Goal: Task Accomplishment & Management: Manage account settings

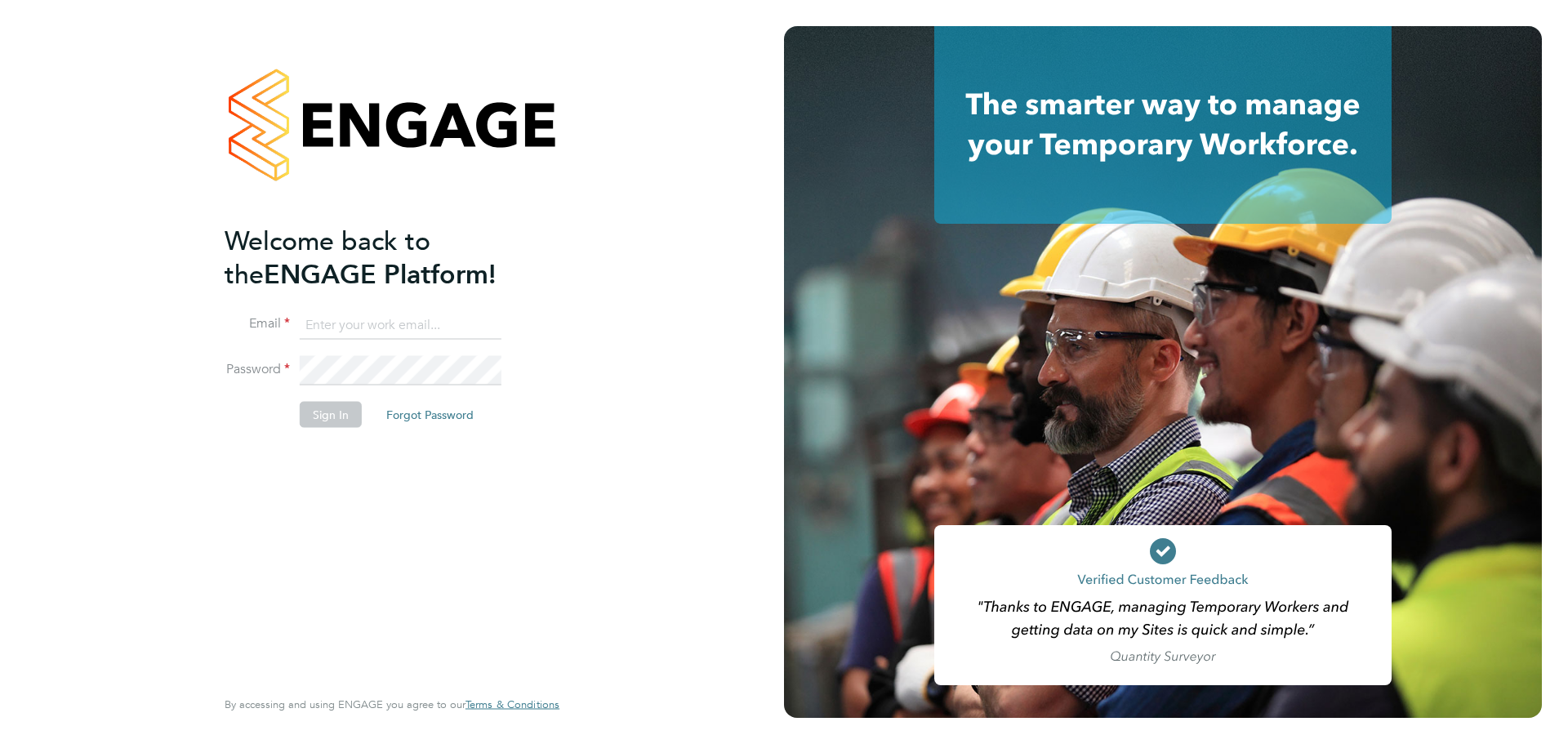
type input "[PERSON_NAME][EMAIL_ADDRESS][DOMAIN_NAME]"
click at [350, 424] on button "Sign In" at bounding box center [331, 414] width 62 height 26
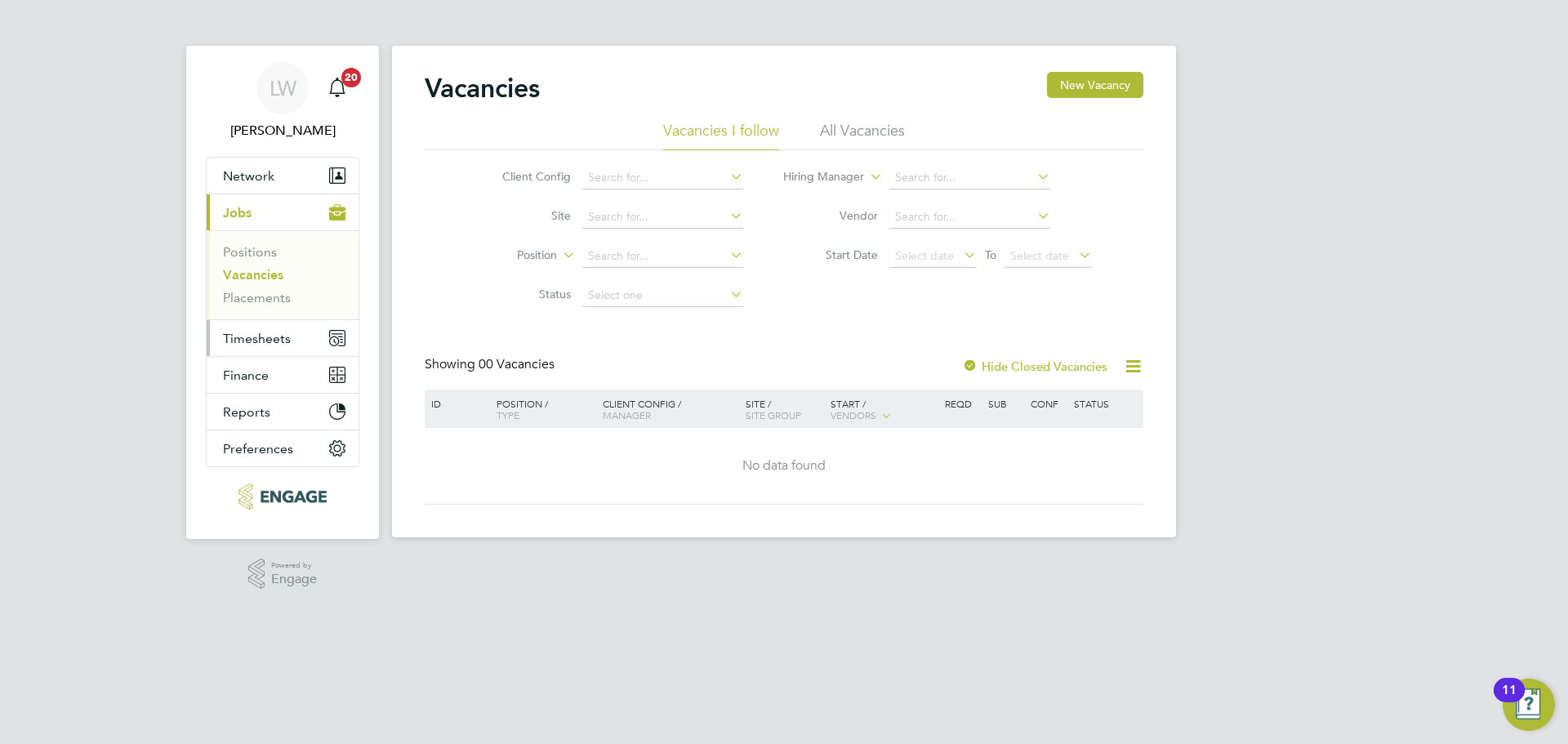
click at [233, 337] on span "Timesheets" at bounding box center [257, 338] width 68 height 15
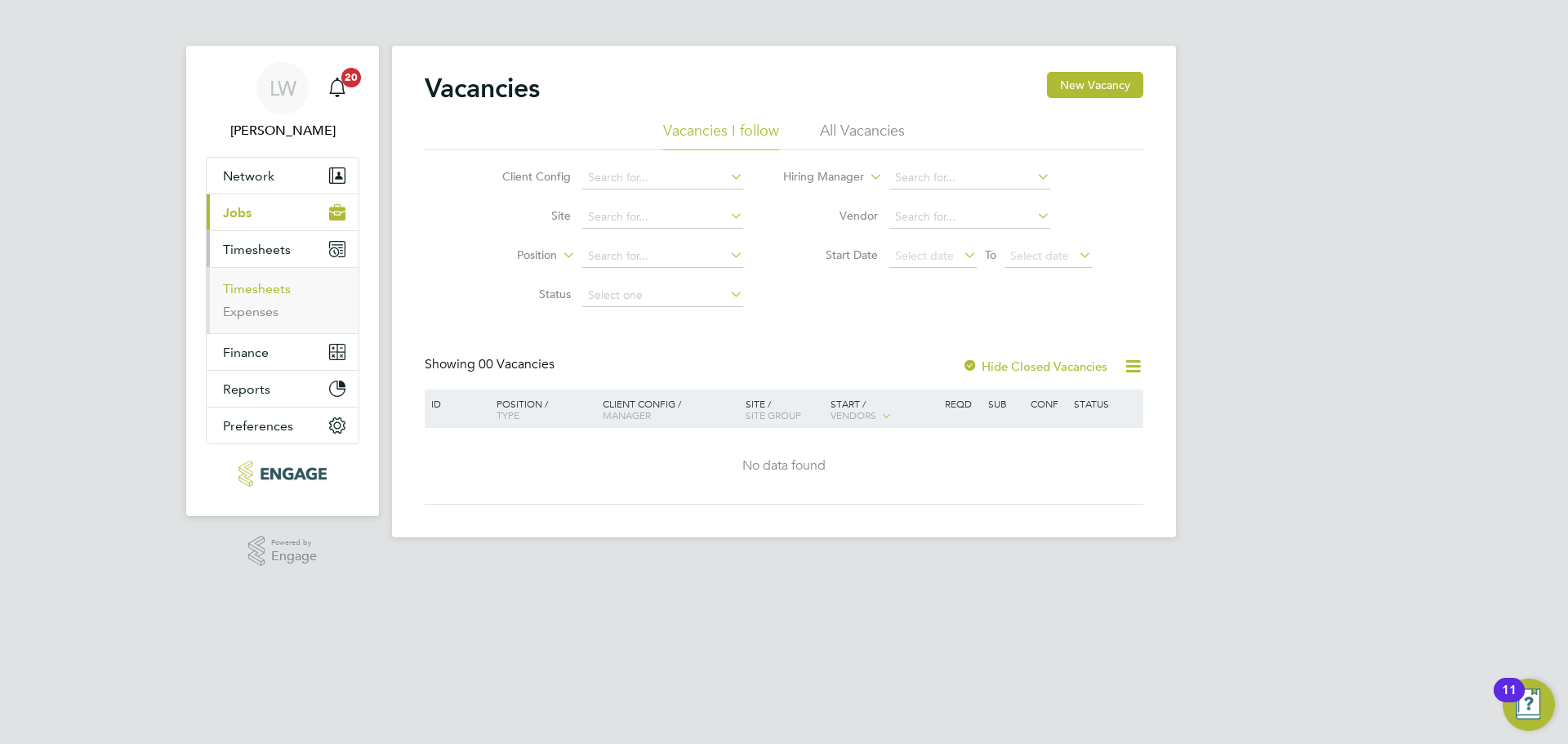
drag, startPoint x: 259, startPoint y: 292, endPoint x: 319, endPoint y: 298, distance: 60.3
click at [259, 292] on link "Timesheets" at bounding box center [257, 288] width 68 height 15
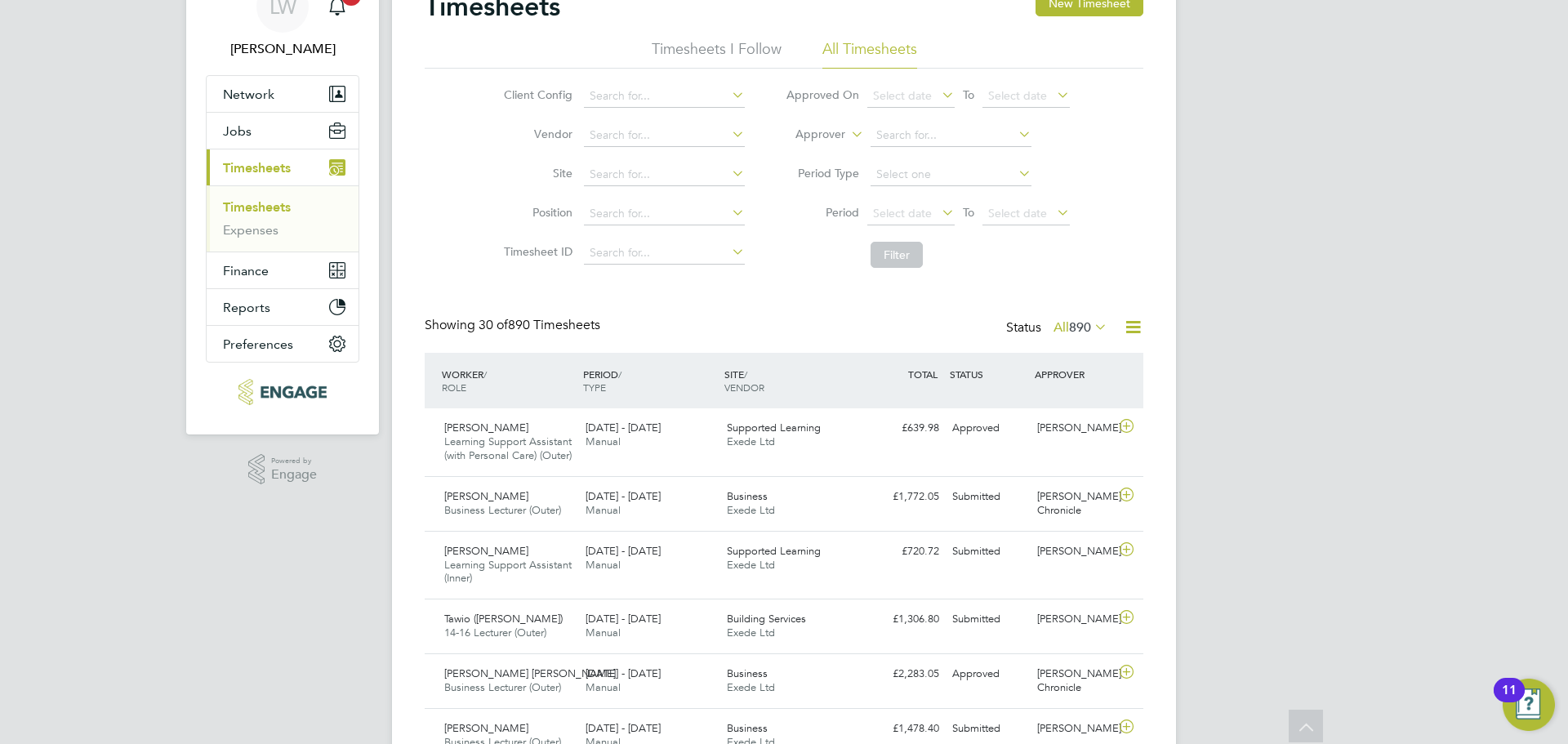
click at [1091, 323] on icon at bounding box center [1091, 326] width 0 height 23
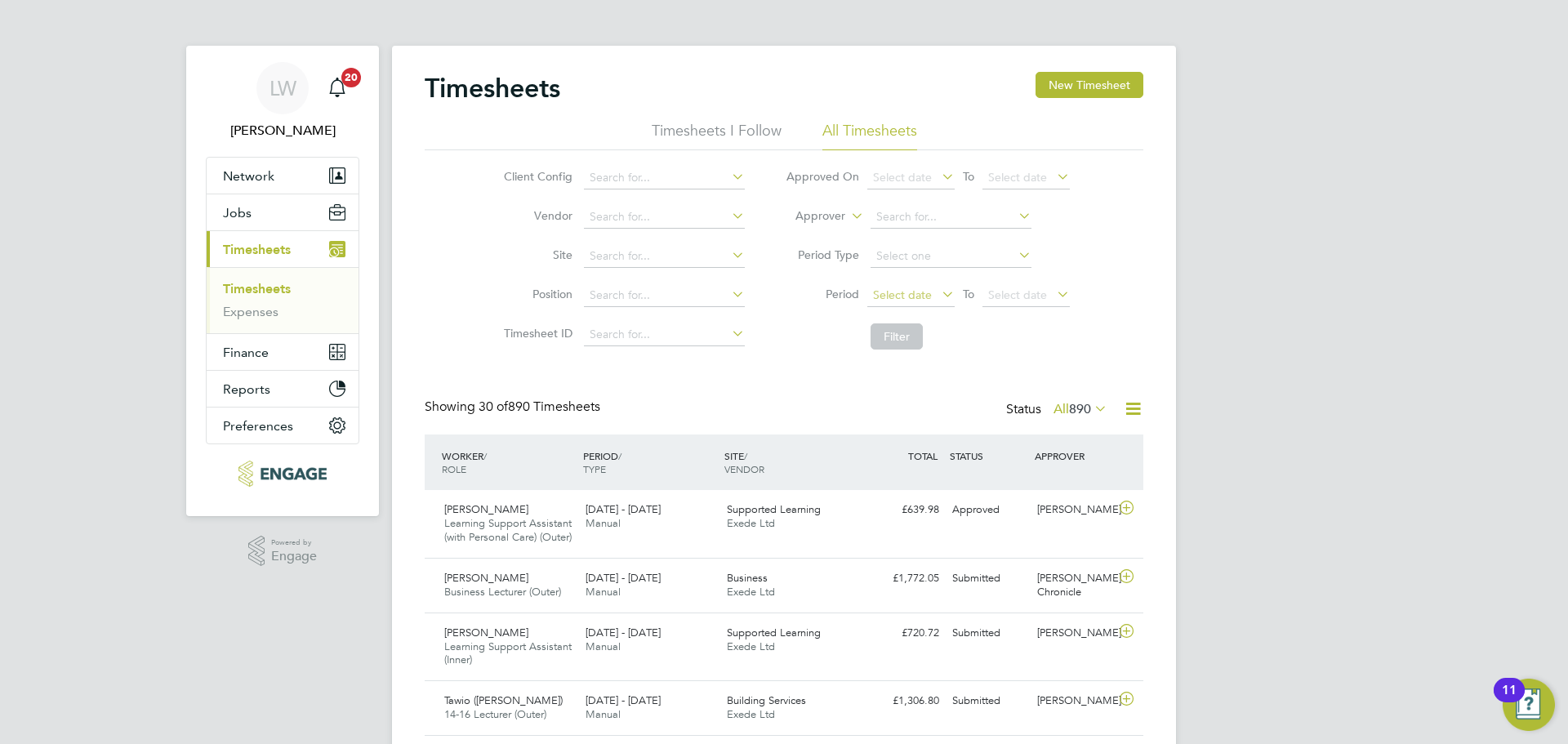
click at [897, 291] on span "Select date" at bounding box center [902, 295] width 59 height 15
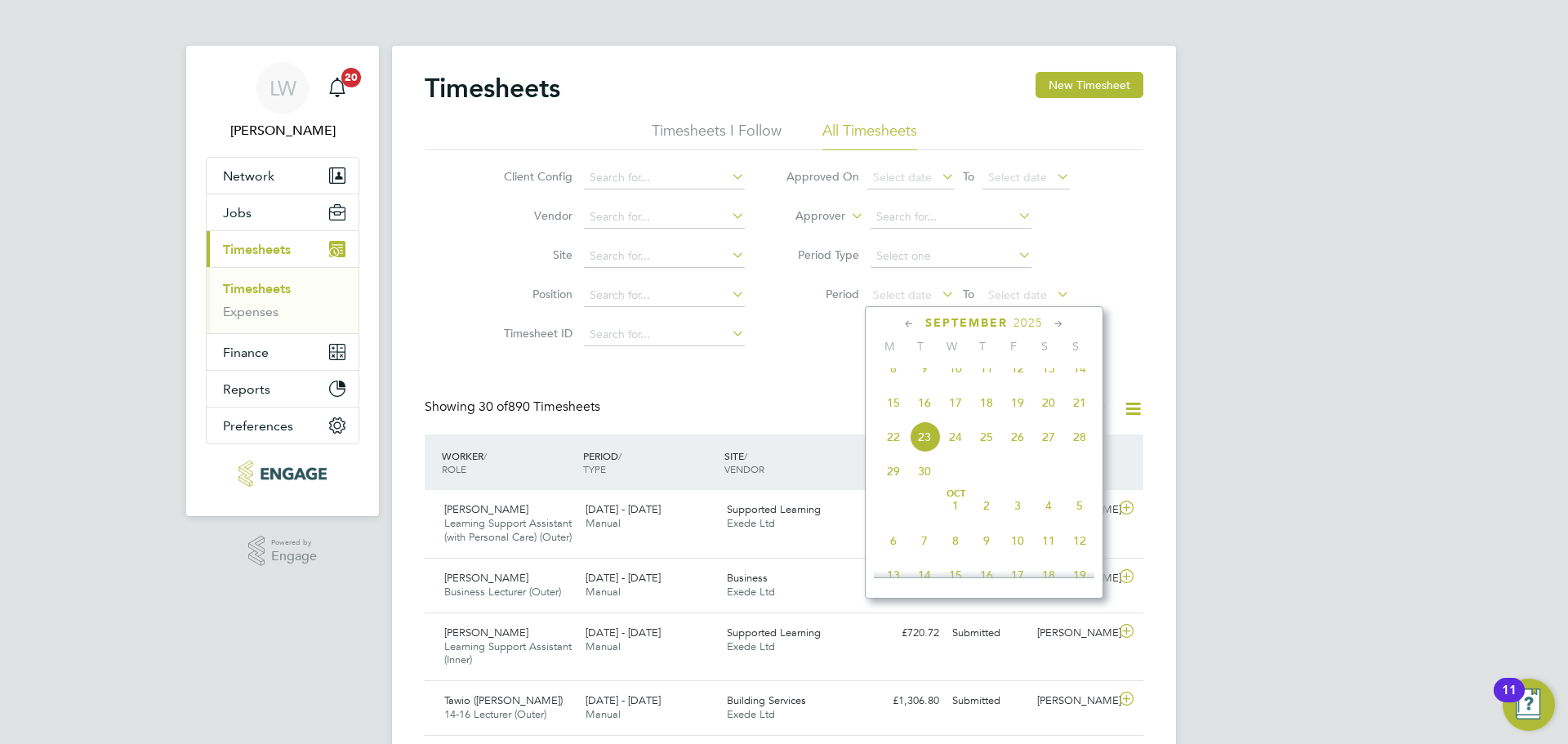
click at [892, 418] on span "15" at bounding box center [894, 402] width 31 height 31
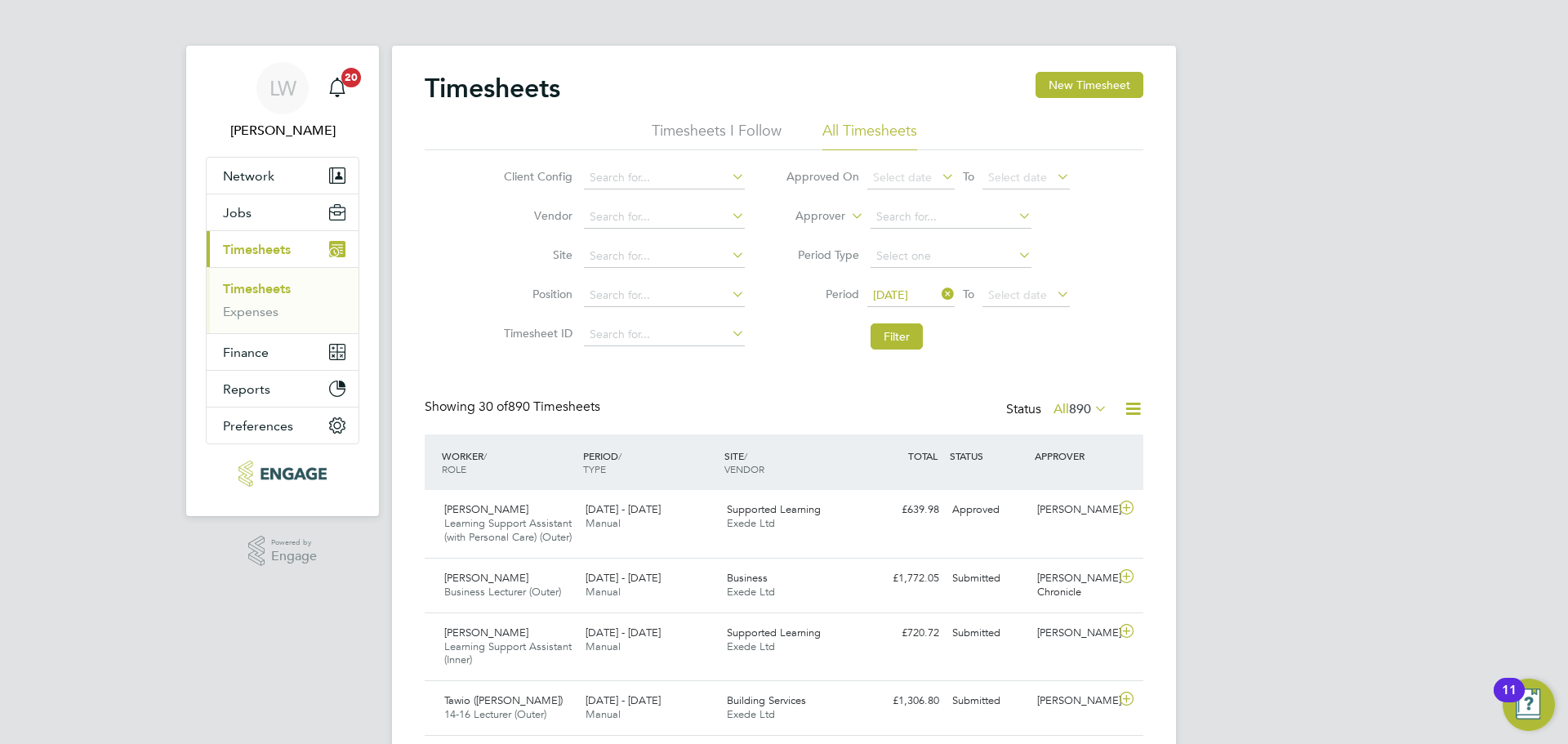
drag, startPoint x: 1009, startPoint y: 296, endPoint x: 1040, endPoint y: 339, distance: 53.0
click at [1010, 298] on span "Select date" at bounding box center [1018, 295] width 59 height 15
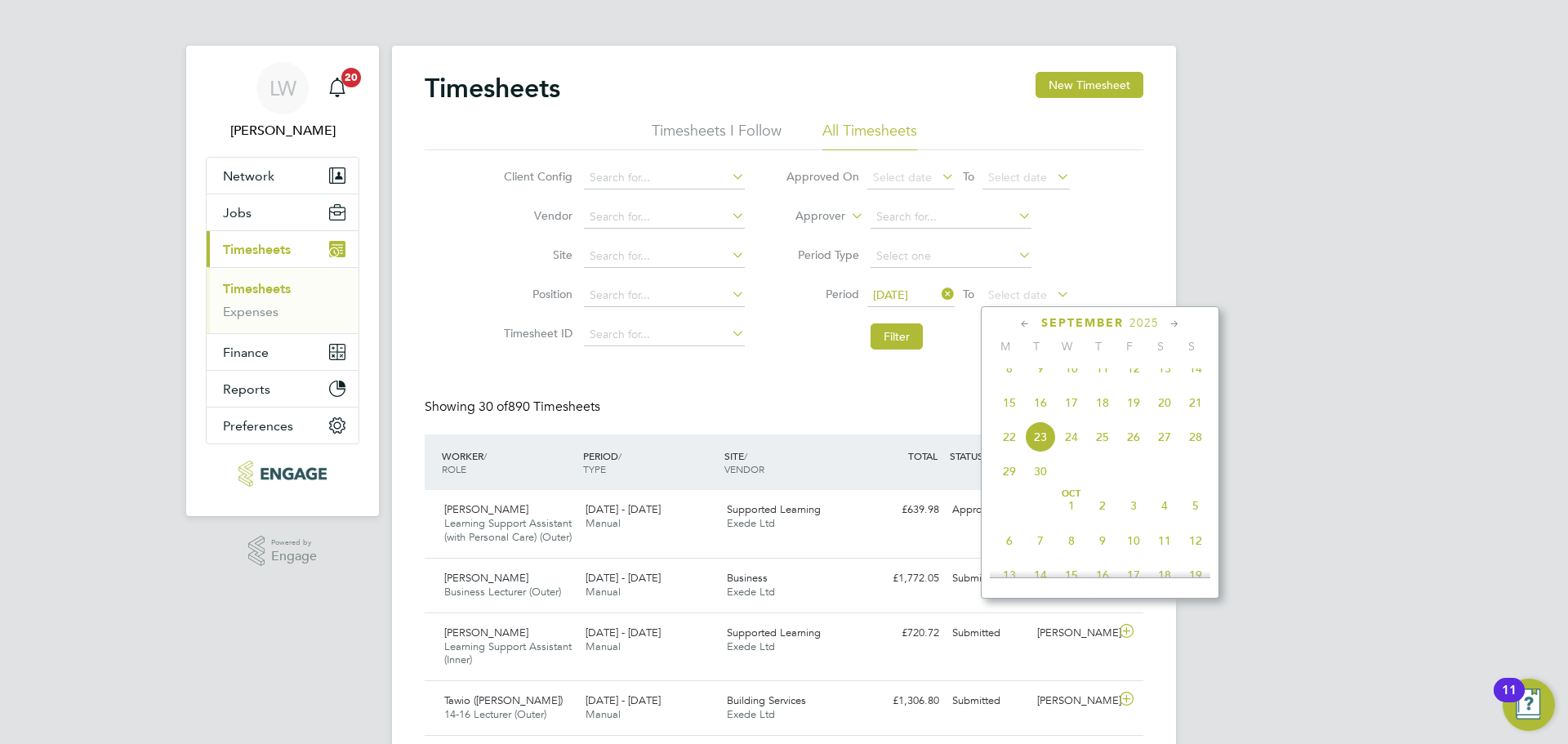
click at [1199, 418] on span "21" at bounding box center [1195, 402] width 31 height 31
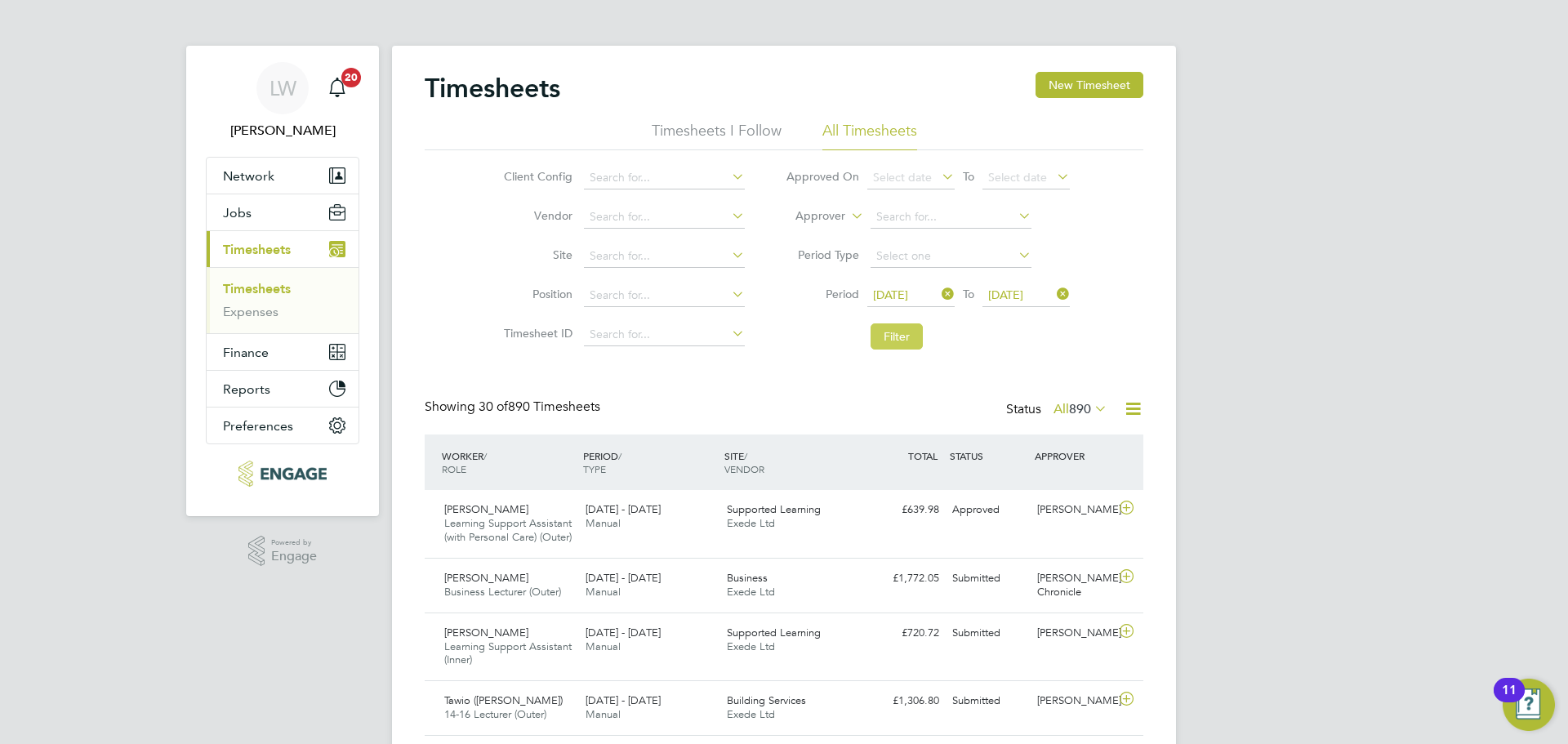
click at [891, 332] on button "Filter" at bounding box center [897, 337] width 52 height 26
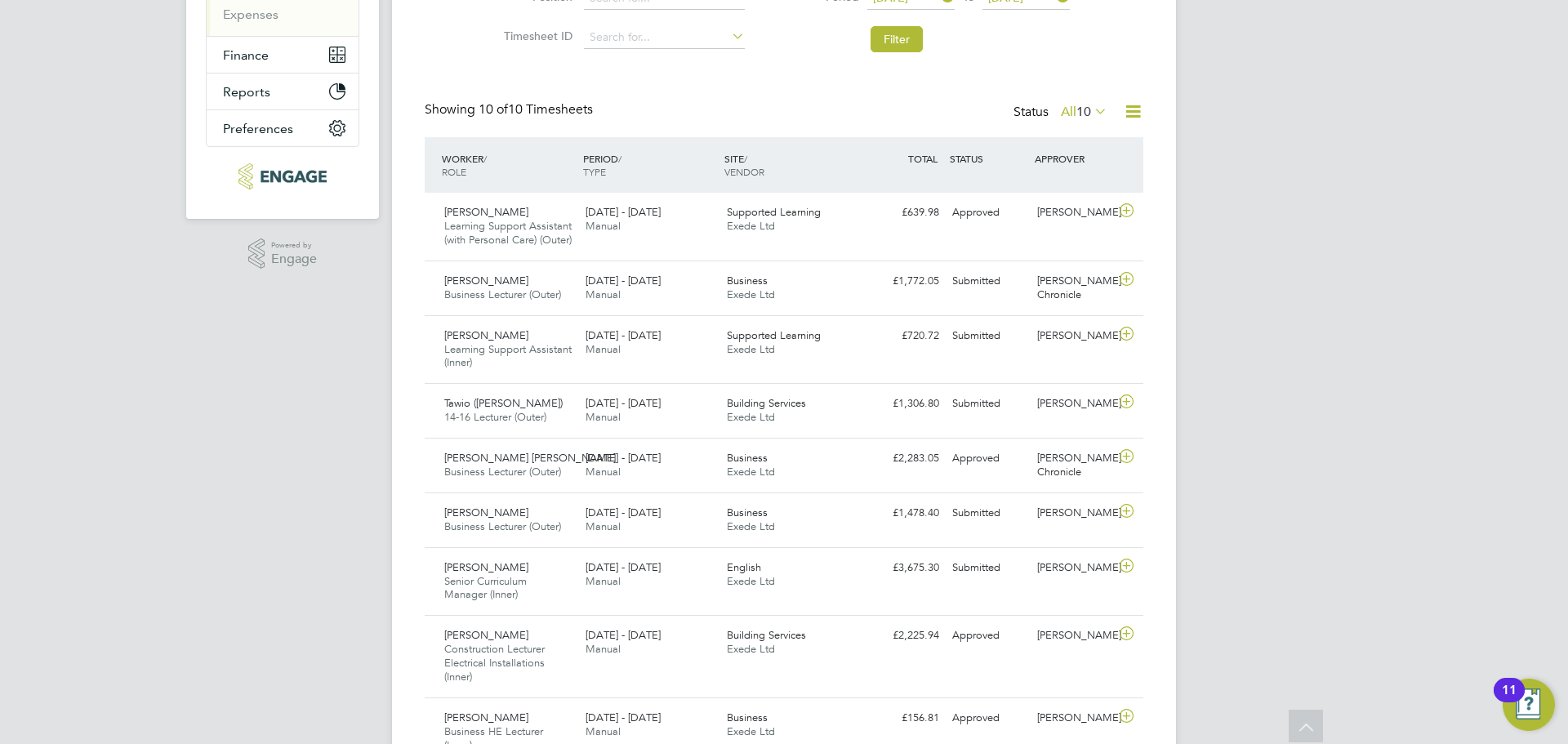
click at [1089, 111] on span "10" at bounding box center [1084, 112] width 15 height 16
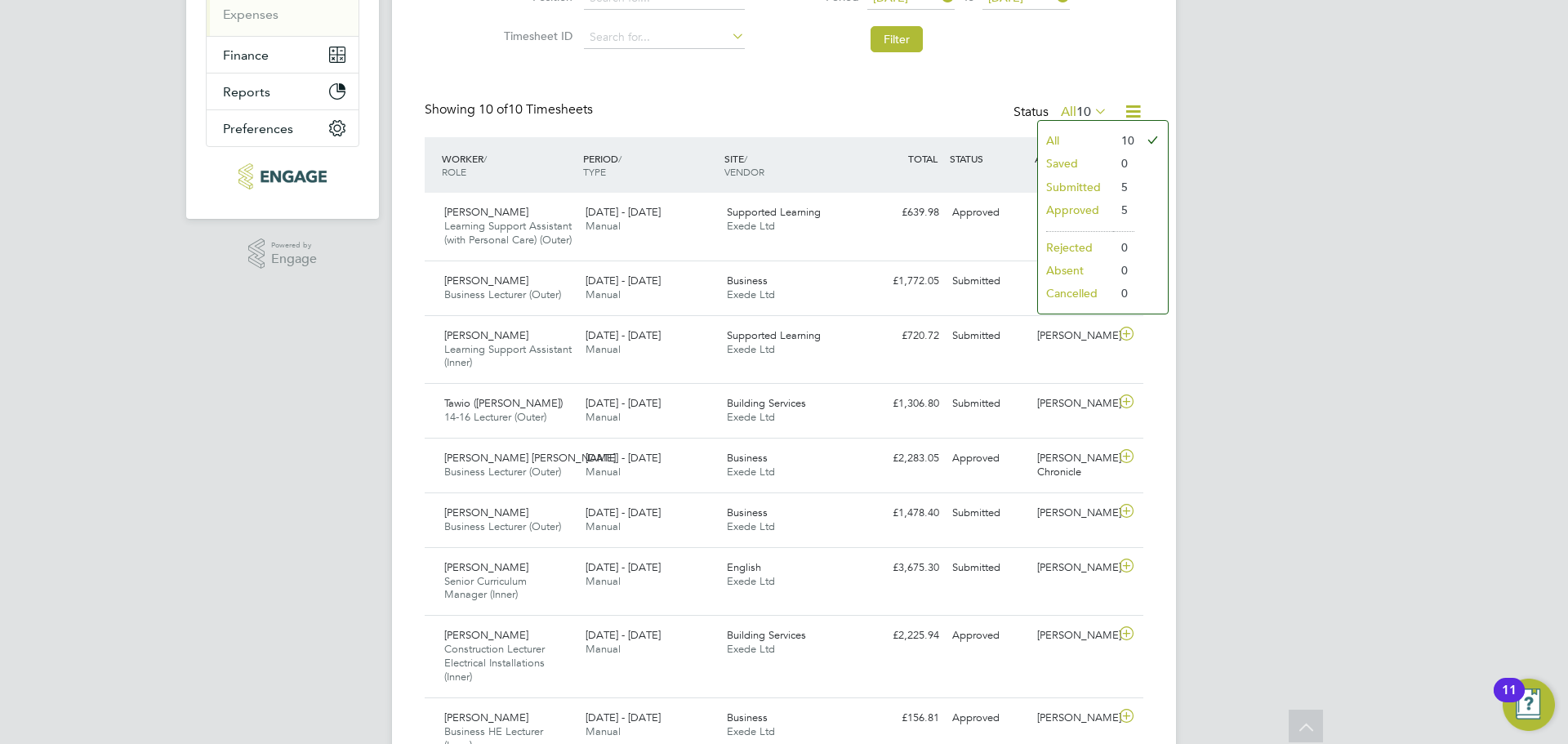
click at [1105, 189] on li "Submitted" at bounding box center [1075, 187] width 75 height 23
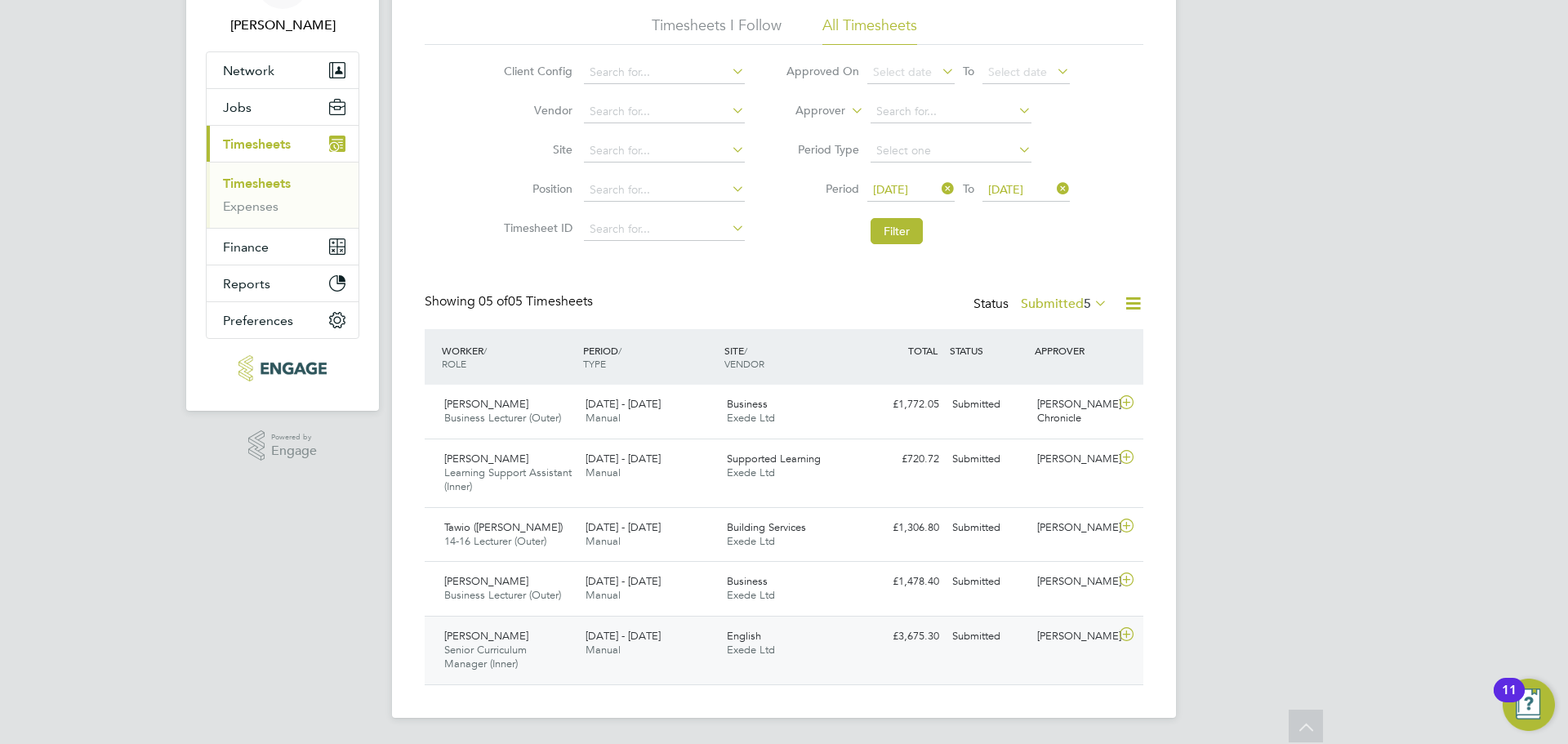
click at [1130, 641] on icon at bounding box center [1127, 634] width 21 height 13
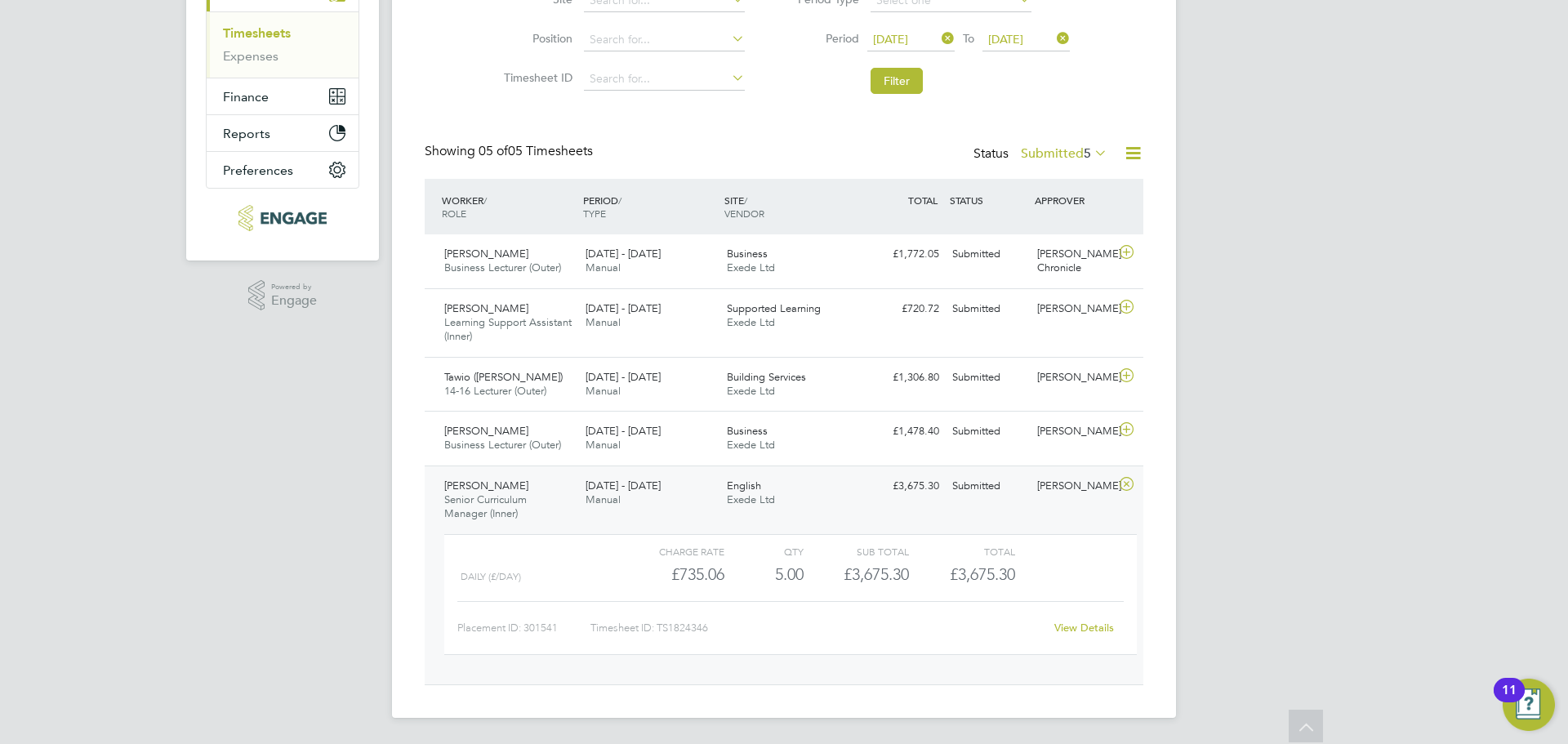
click at [1089, 631] on link "View Details" at bounding box center [1084, 627] width 60 height 14
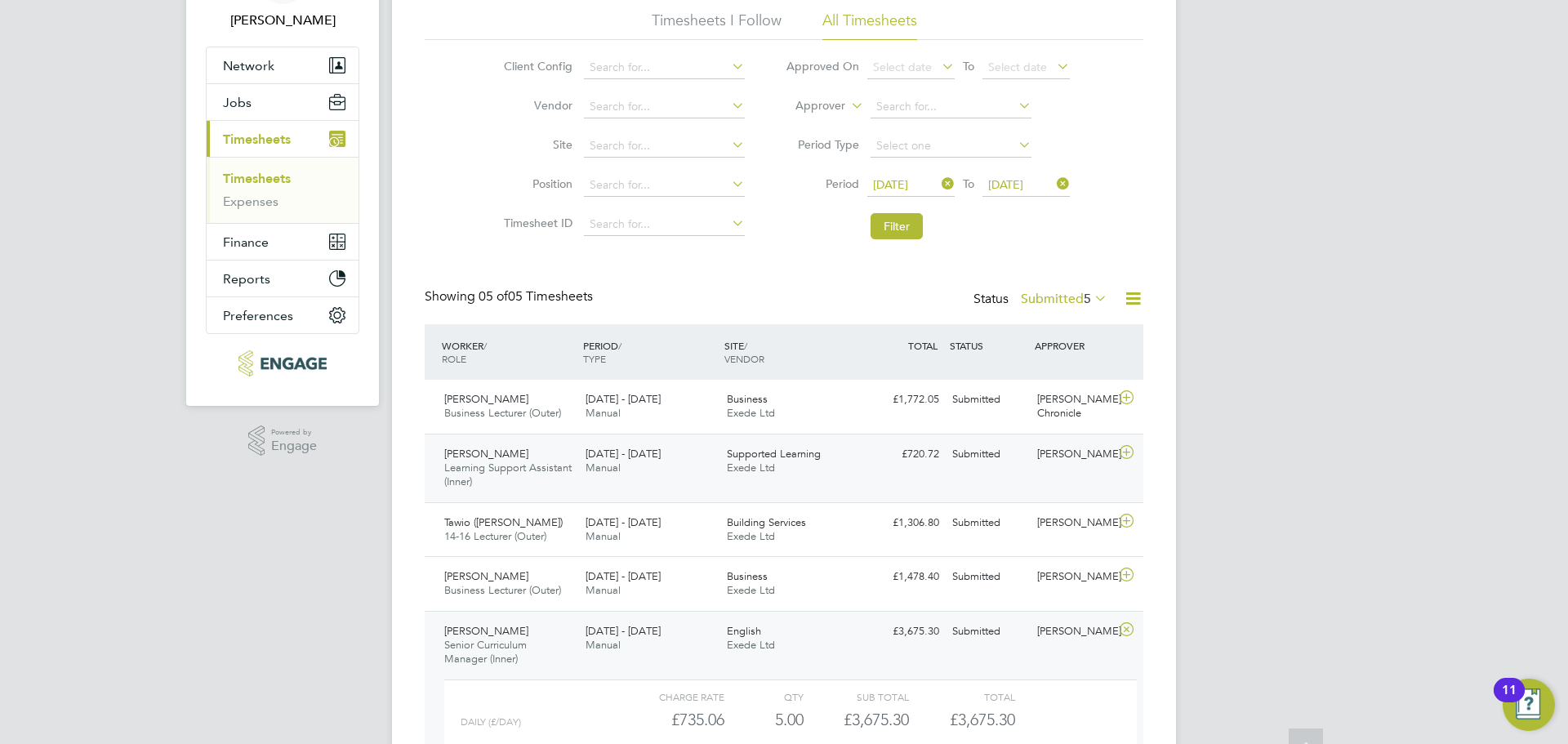
scroll to position [255, 0]
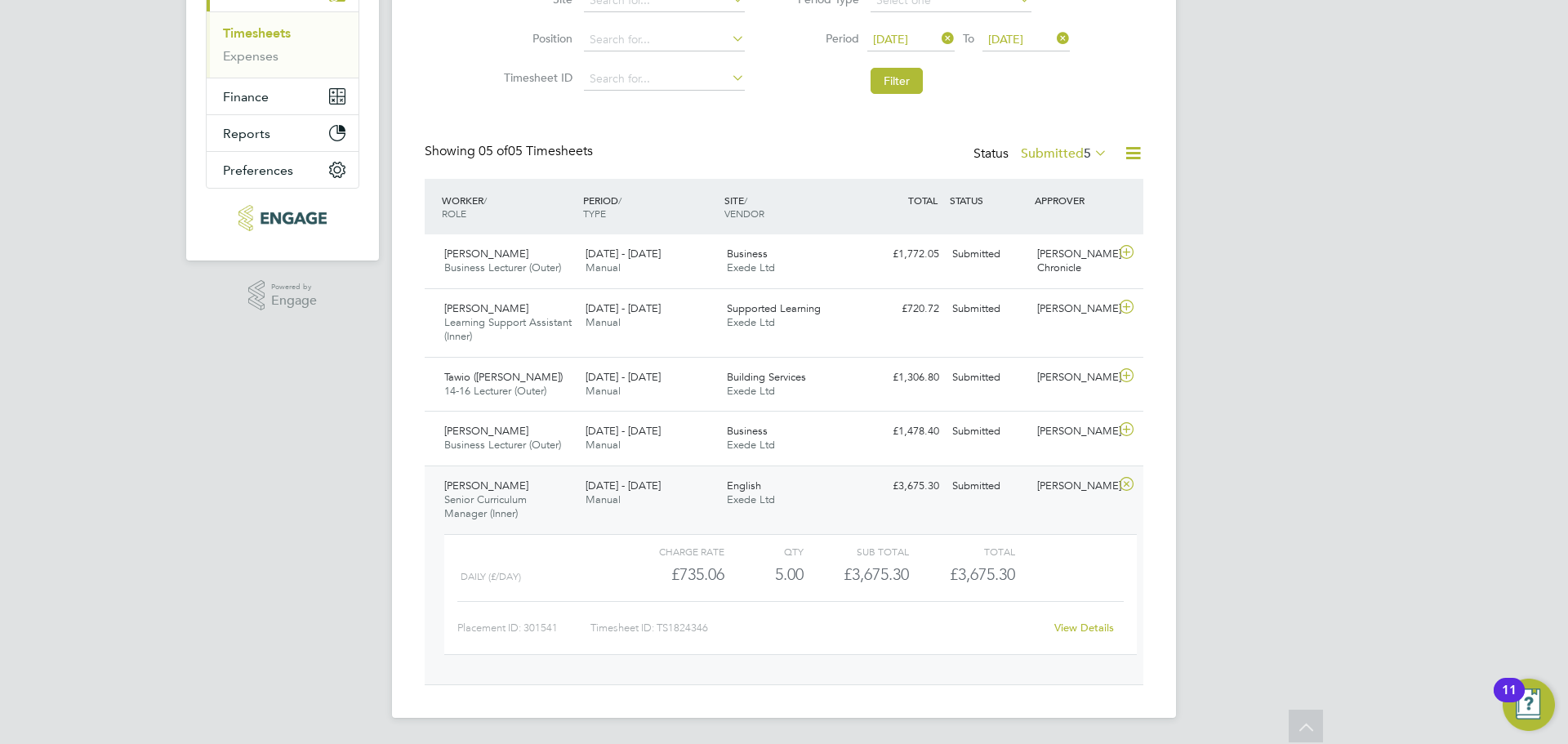
click at [1122, 480] on icon at bounding box center [1127, 484] width 21 height 13
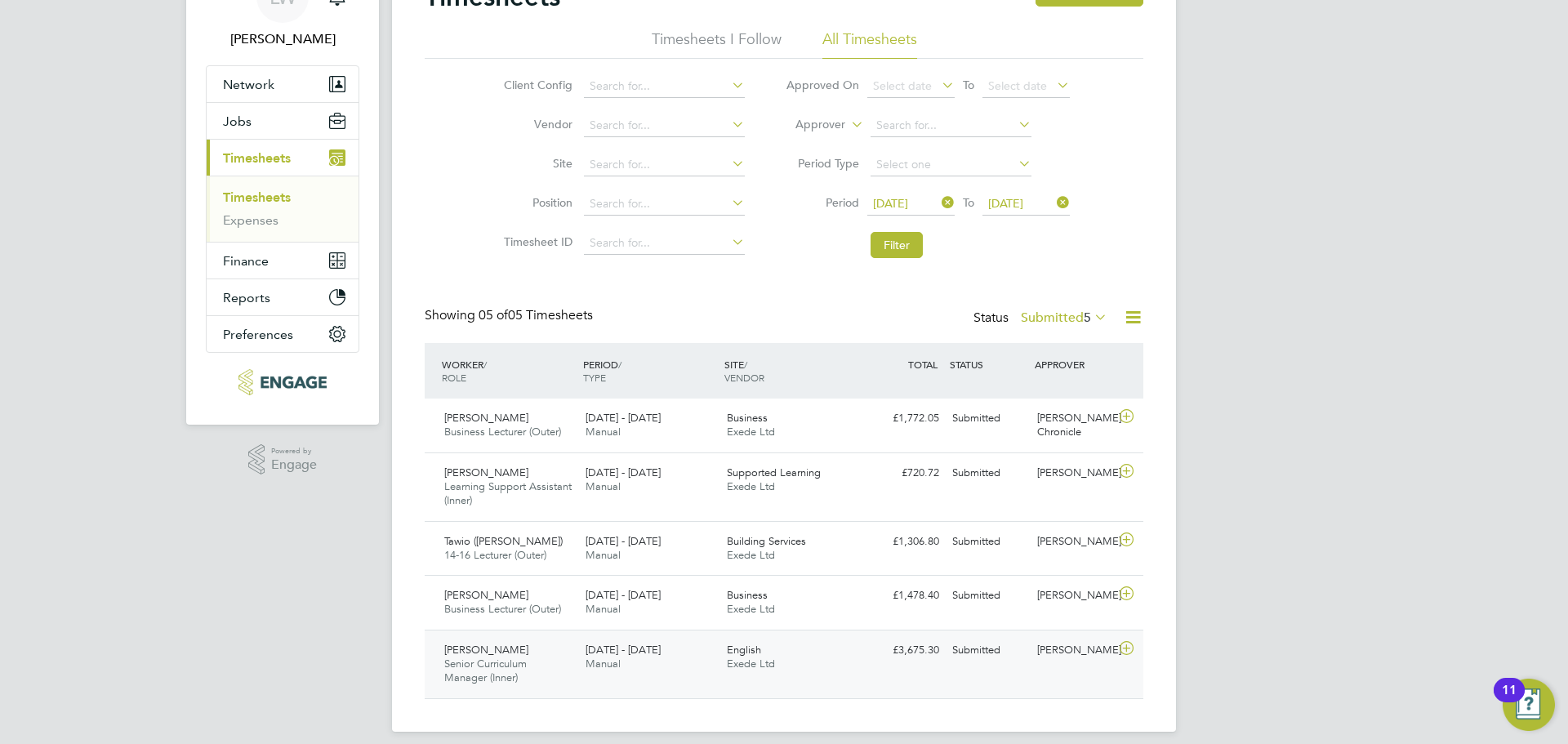
scroll to position [105, 0]
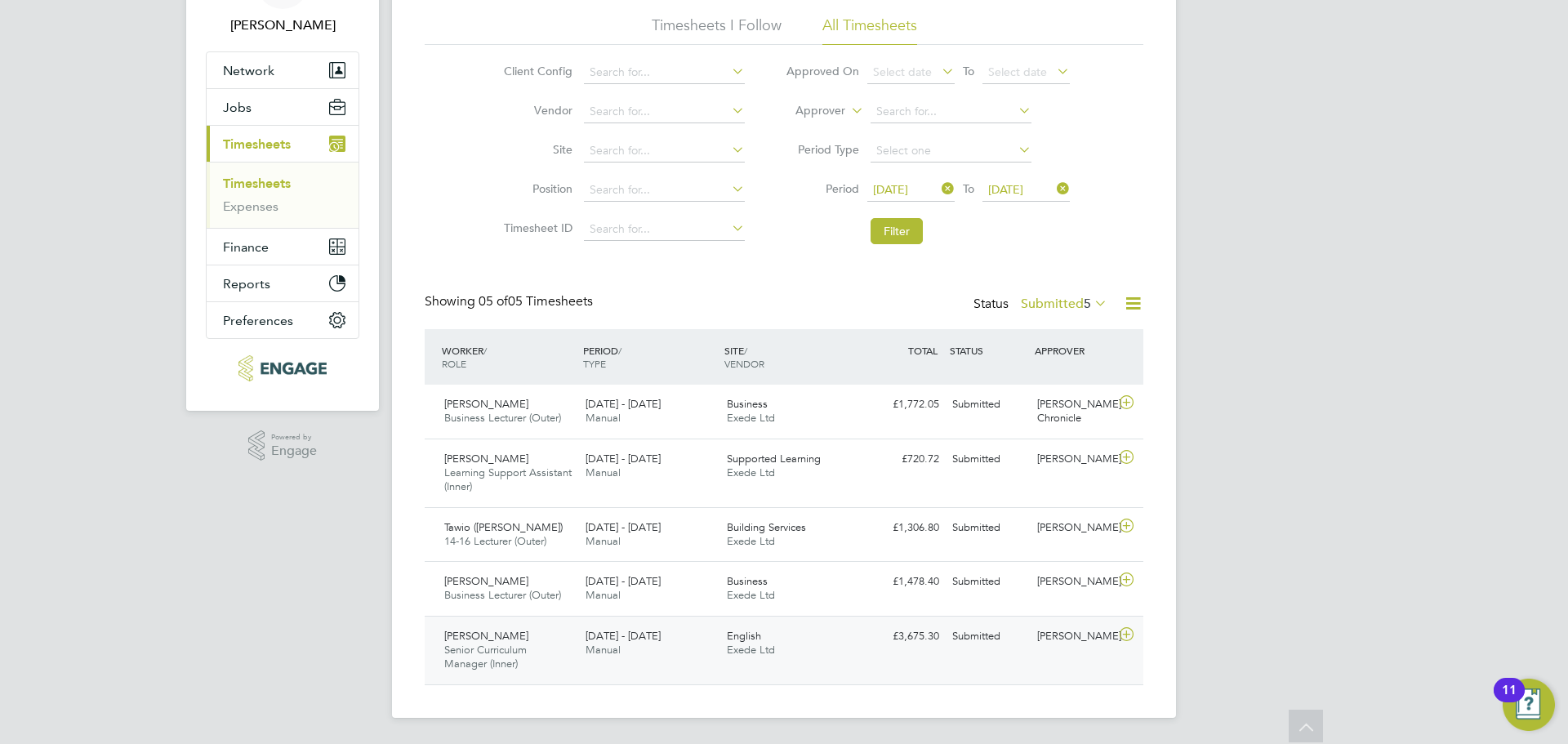
click at [1127, 638] on icon at bounding box center [1127, 634] width 21 height 13
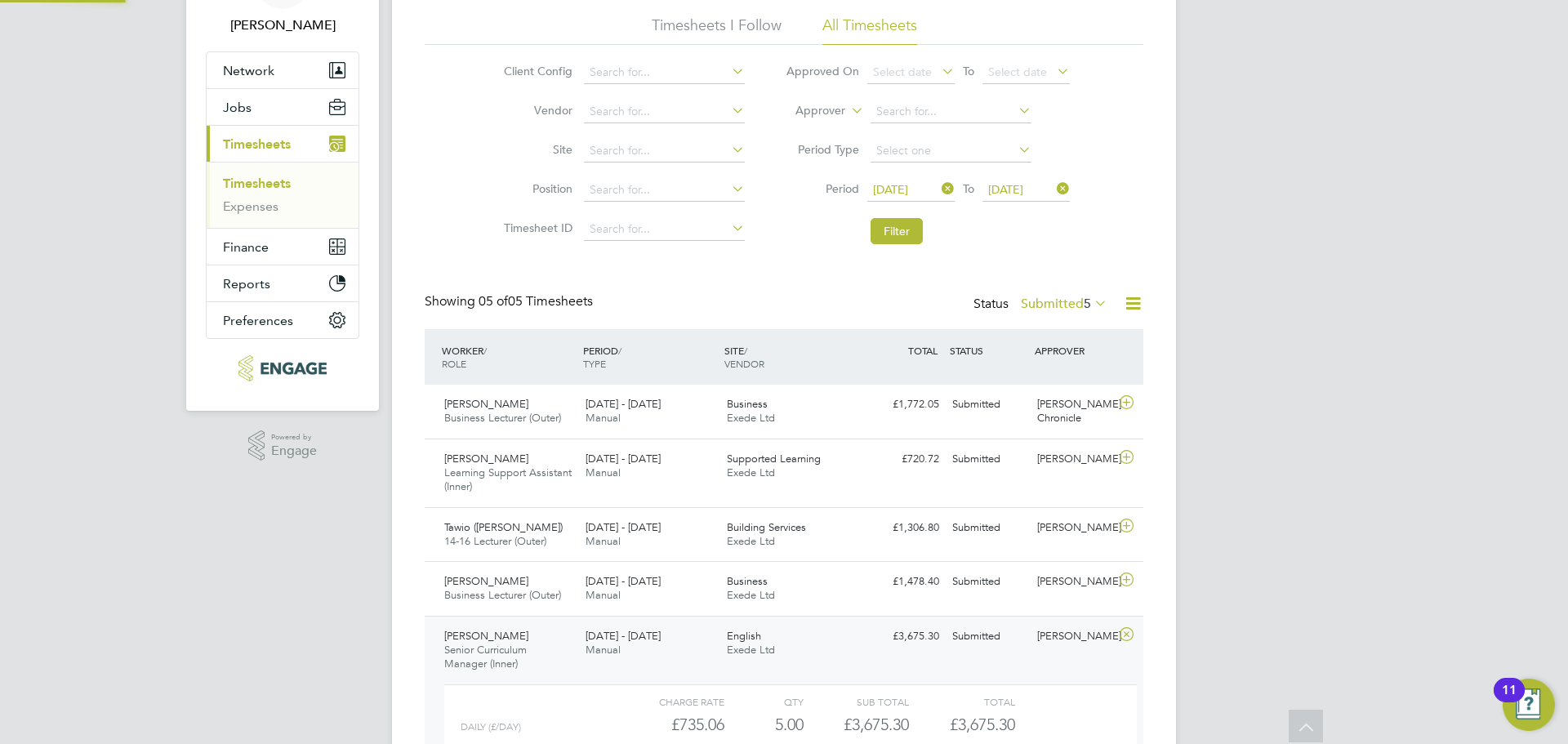
scroll to position [27, 159]
click at [1134, 633] on icon at bounding box center [1127, 634] width 21 height 13
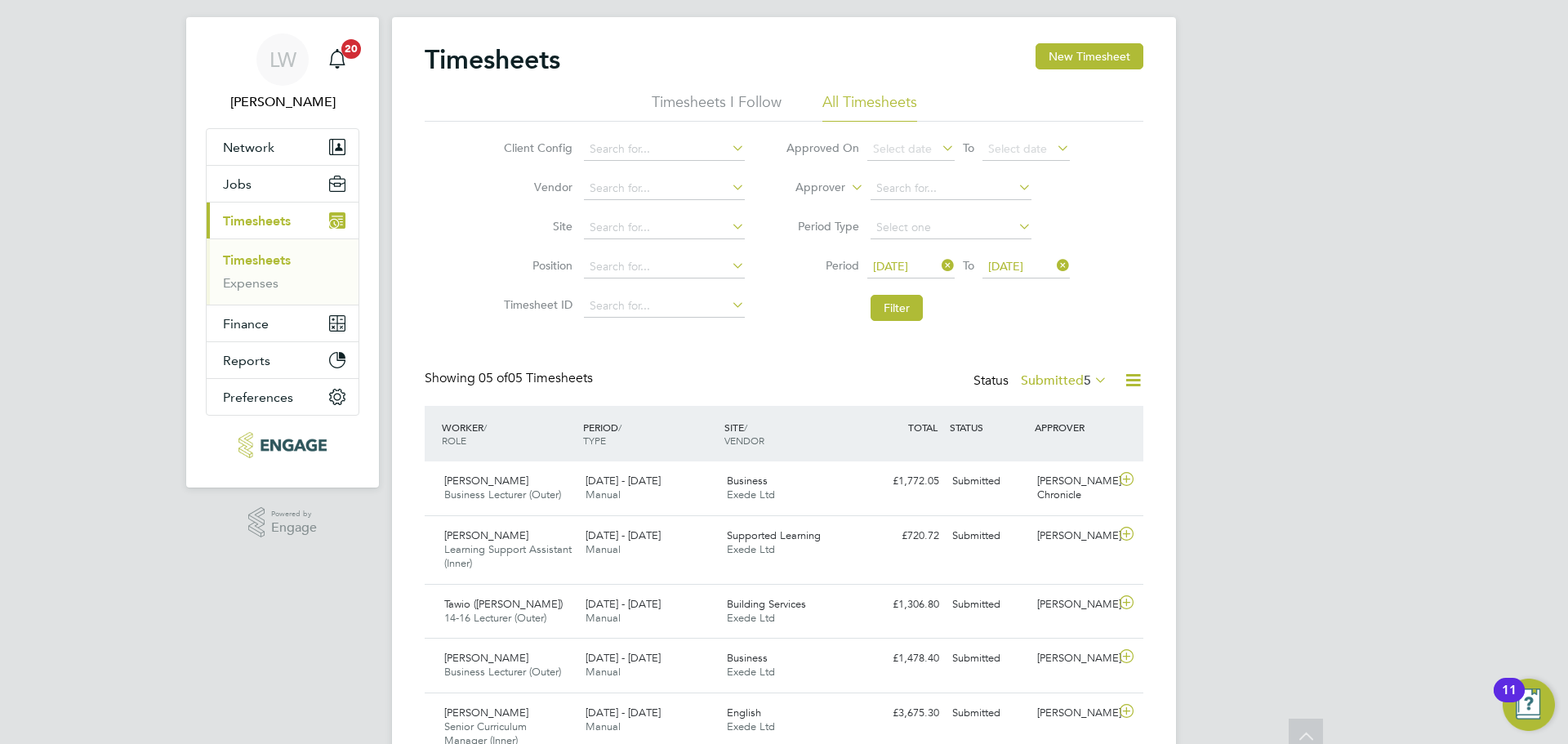
scroll to position [0, 0]
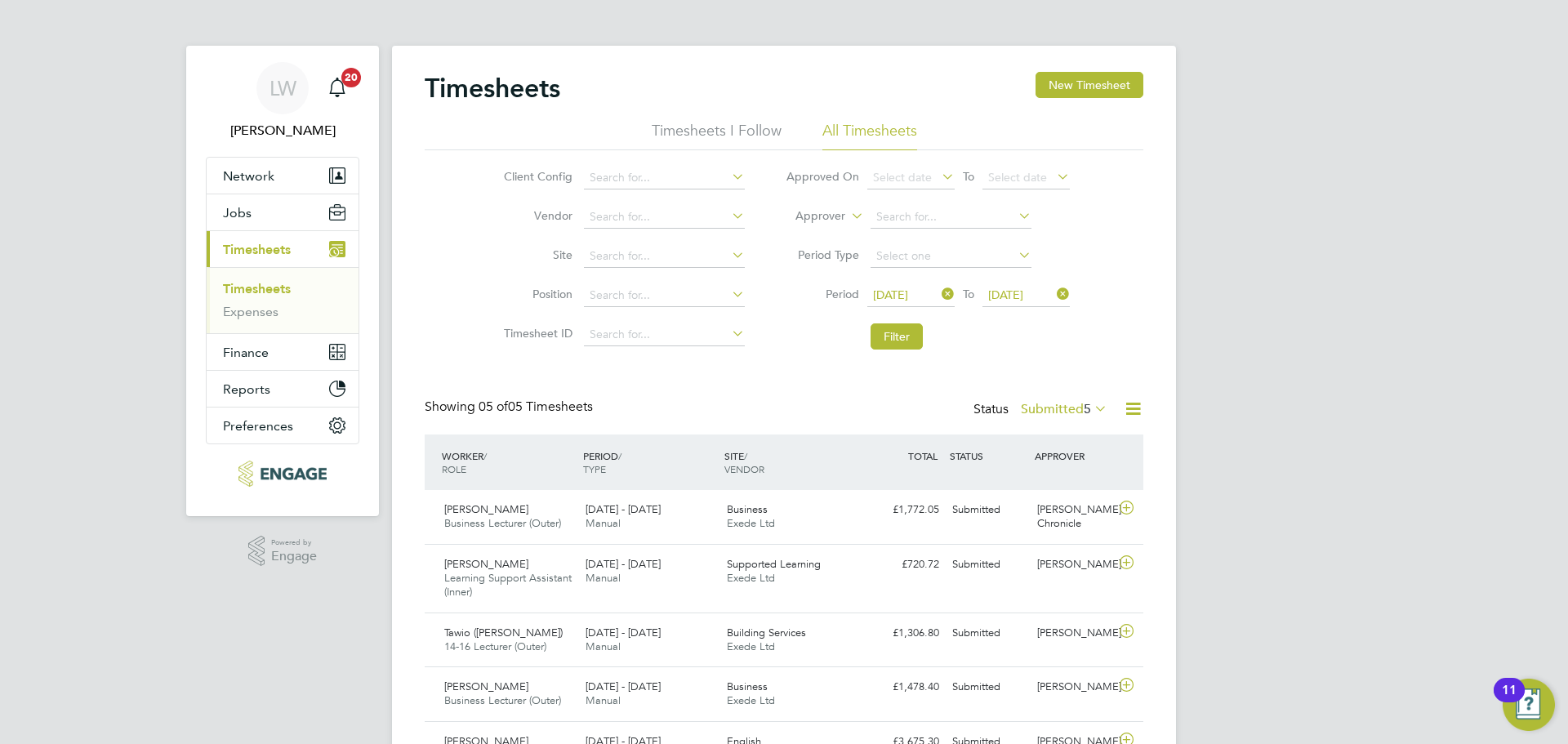
click at [932, 284] on li "Period 15 Sep 2025 To 21 Sep 2025" at bounding box center [928, 295] width 325 height 39
click at [893, 297] on span "15 Sep 2025" at bounding box center [890, 295] width 35 height 15
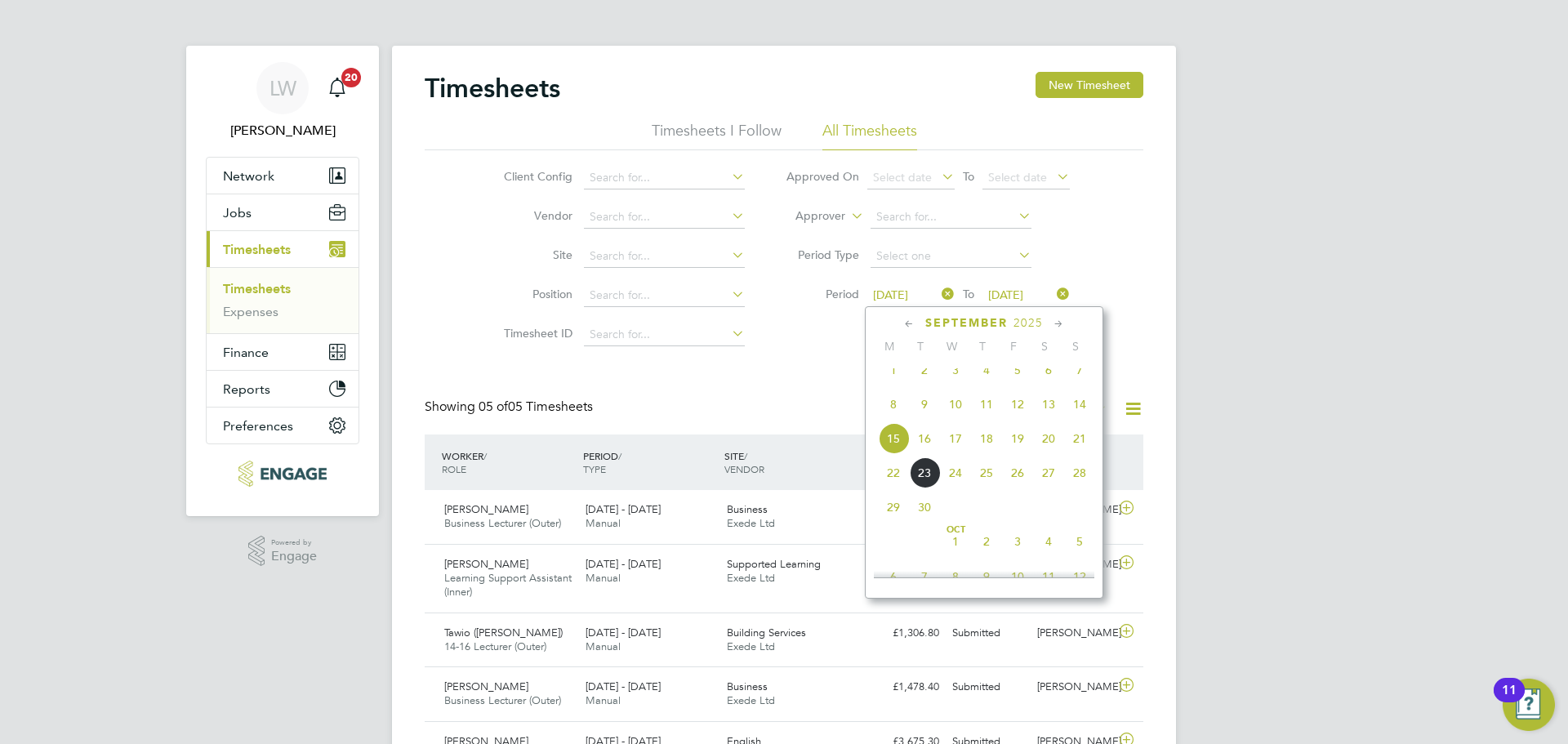
click at [893, 299] on span "15 Sep 2025" at bounding box center [890, 295] width 35 height 15
drag, startPoint x: 239, startPoint y: 679, endPoint x: 269, endPoint y: 637, distance: 51.6
click at [240, 675] on div "LW Lana Williams Notifications 20 Applications: Network Team Members Businesses…" at bounding box center [784, 424] width 1568 height 849
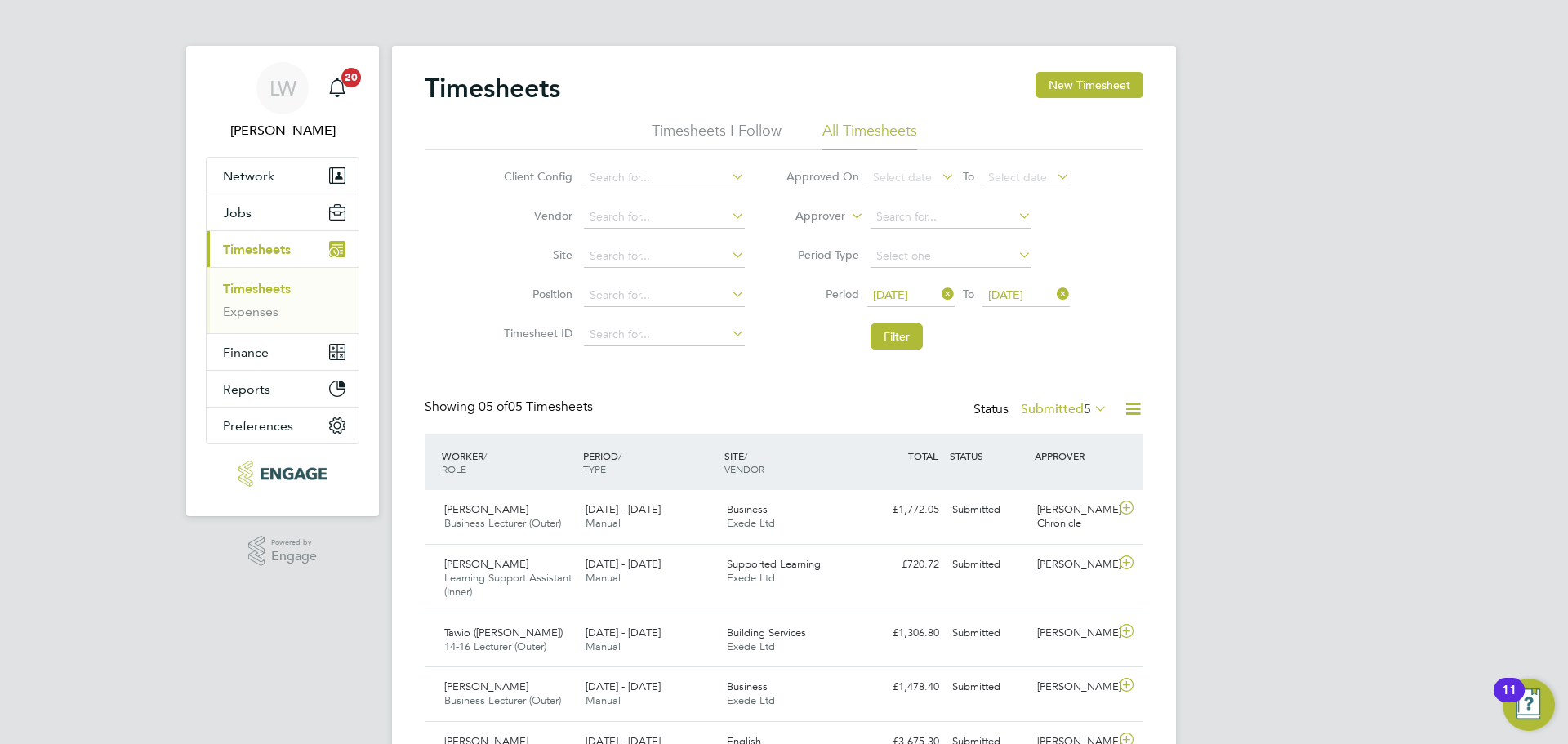
click at [261, 290] on link "Timesheets" at bounding box center [257, 288] width 68 height 15
click at [256, 251] on span "Timesheets" at bounding box center [257, 250] width 68 height 15
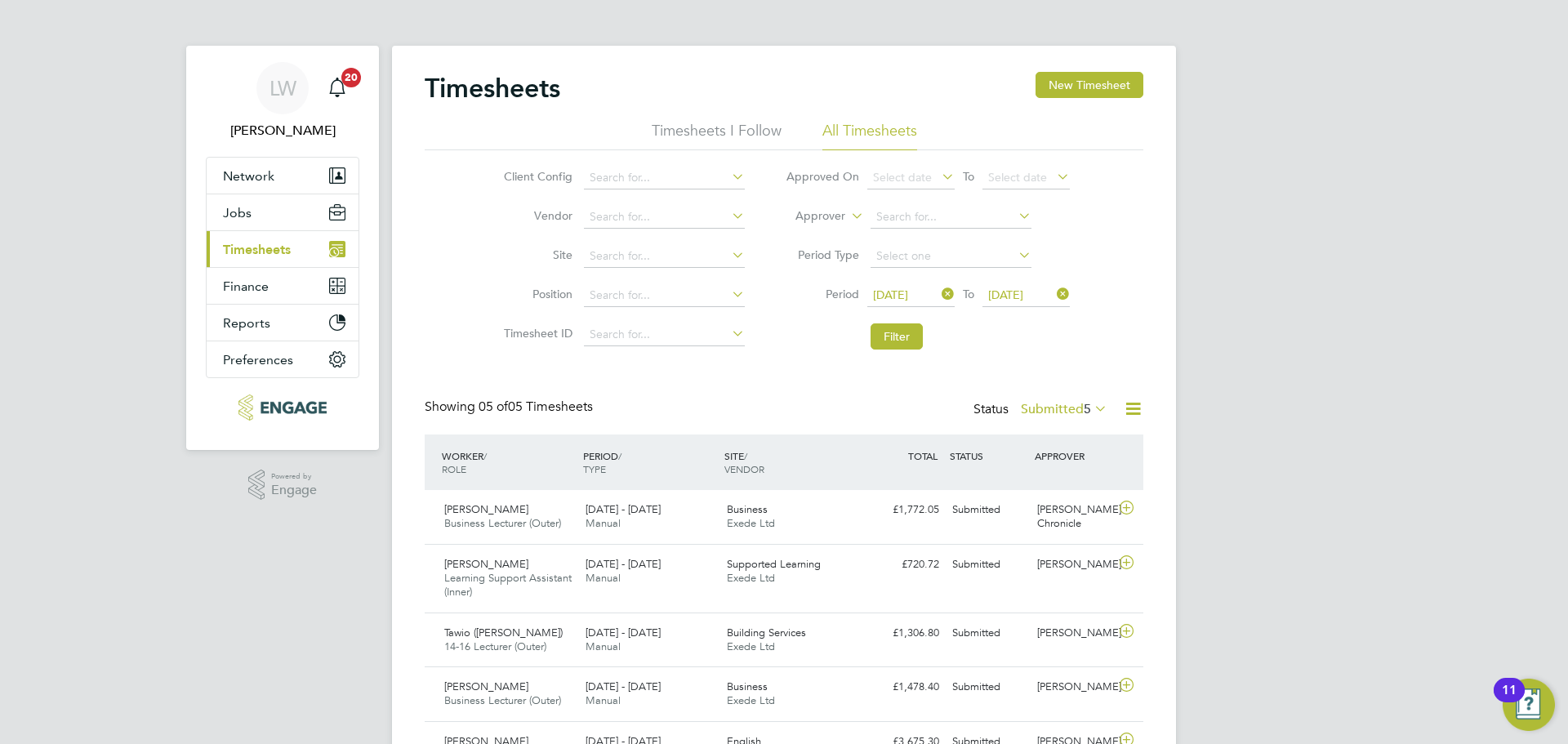
click at [256, 251] on span "Timesheets" at bounding box center [257, 250] width 68 height 15
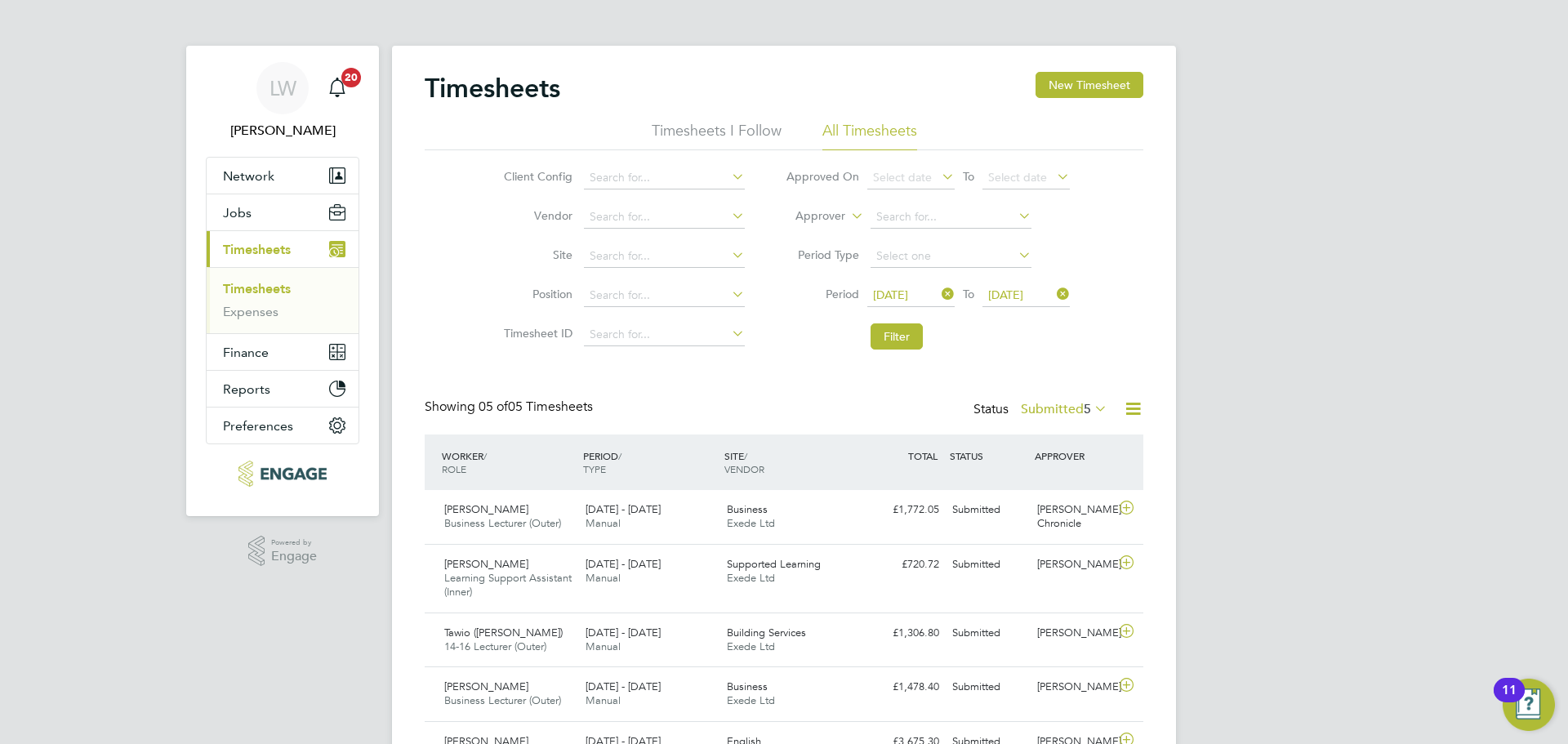
click at [233, 299] on li "Timesheets" at bounding box center [285, 292] width 123 height 23
click at [247, 292] on link "Timesheets" at bounding box center [257, 288] width 68 height 15
click at [246, 239] on button "Current page: Timesheets" at bounding box center [283, 249] width 152 height 36
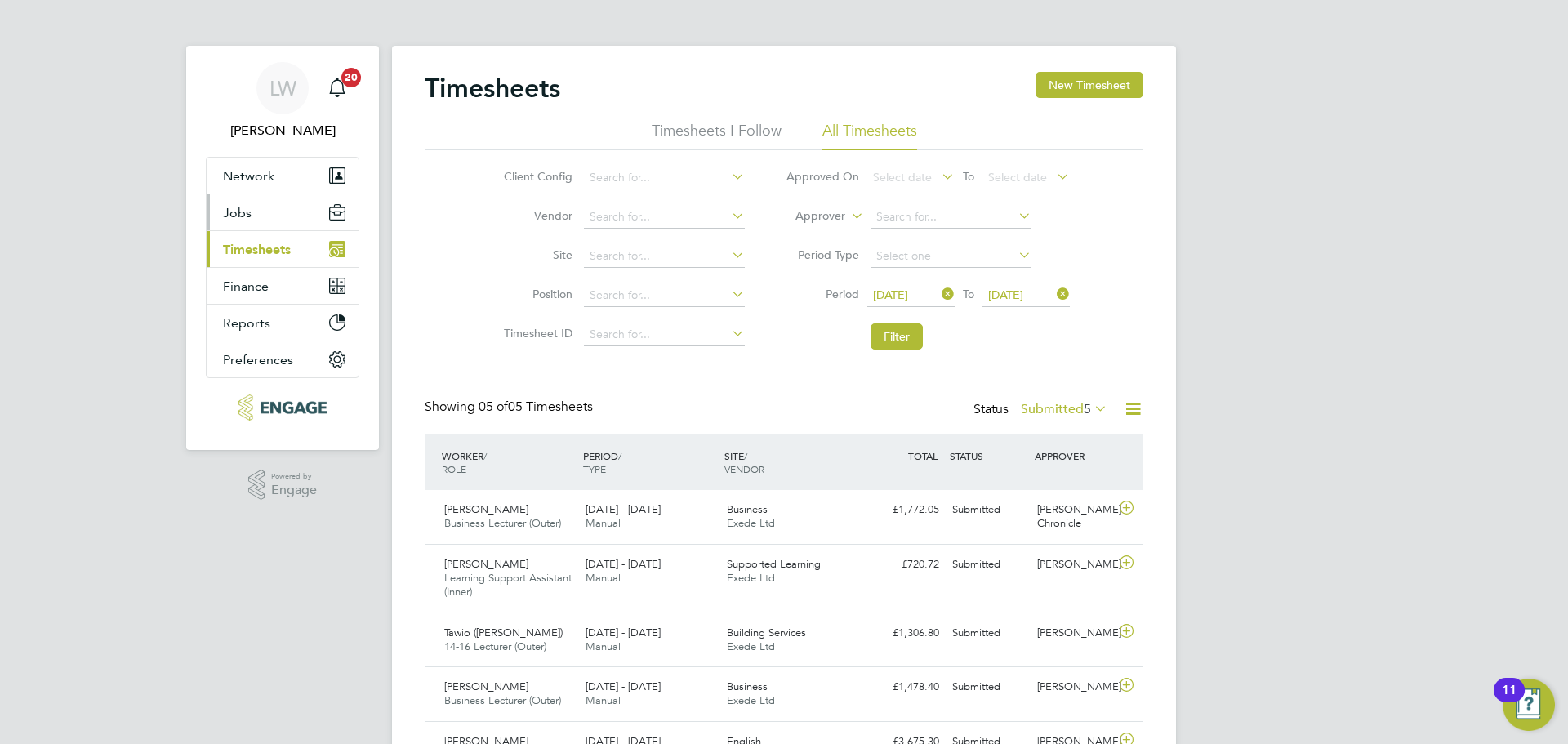
click at [248, 220] on button "Jobs" at bounding box center [283, 213] width 152 height 36
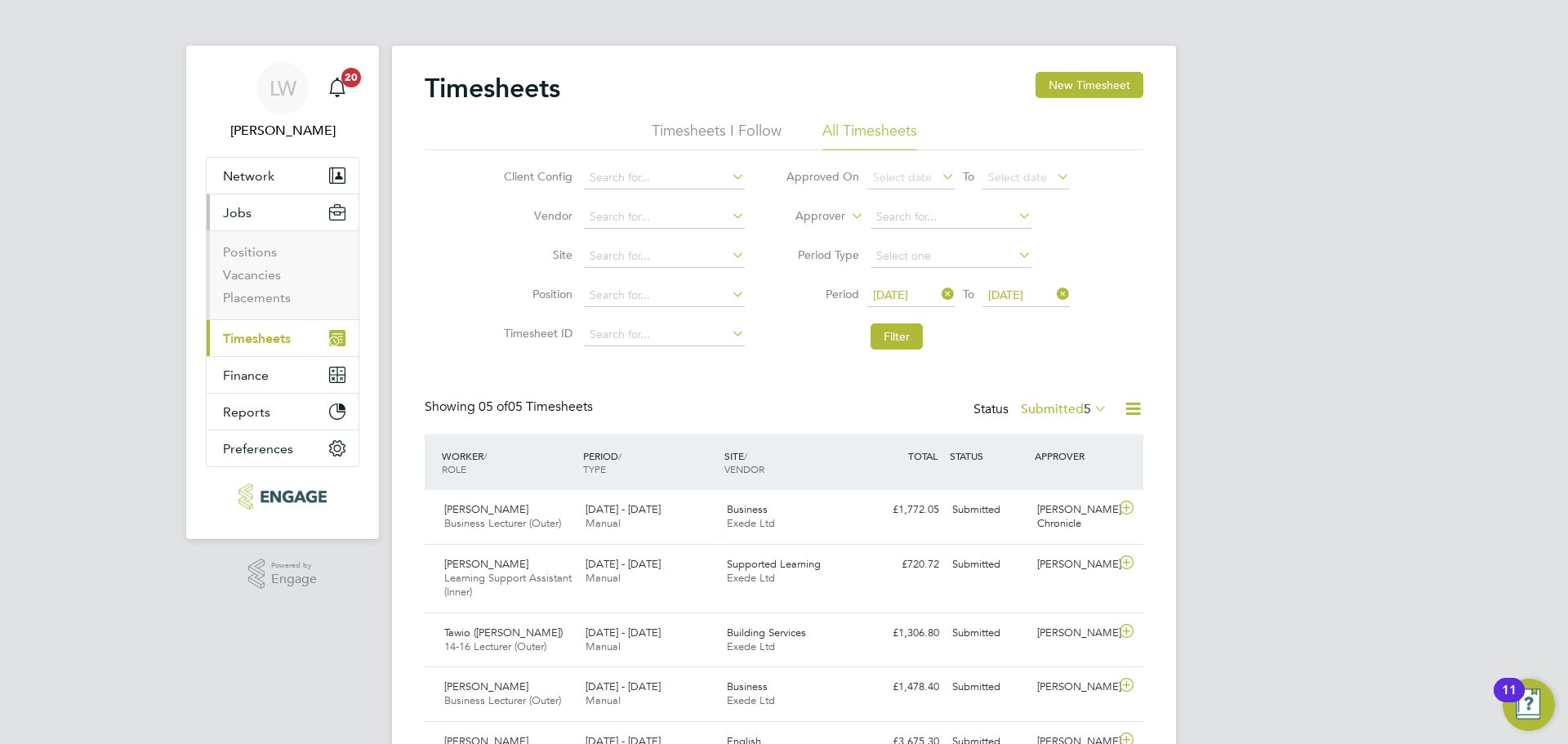
click at [248, 220] on button "Jobs" at bounding box center [283, 213] width 152 height 36
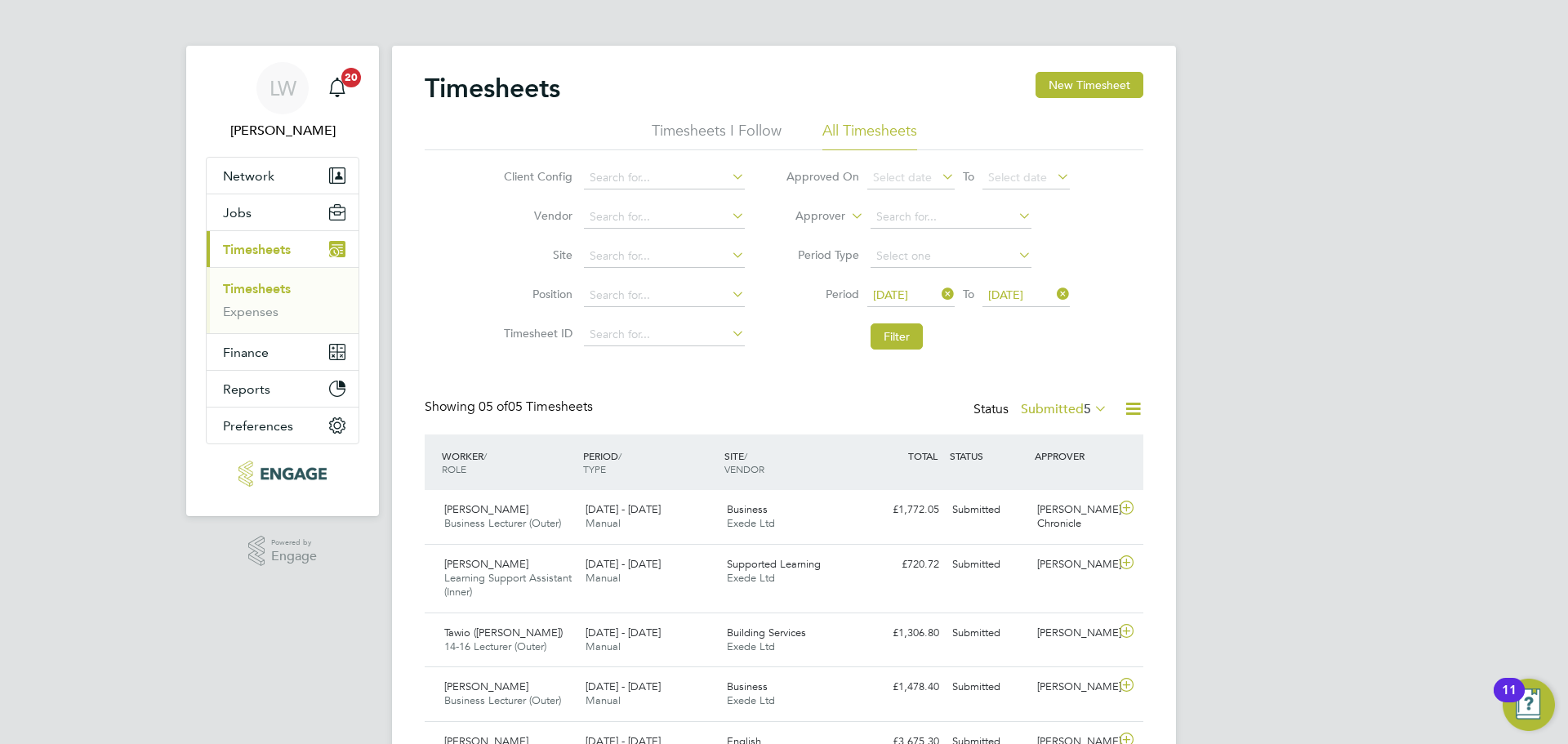
click at [1091, 409] on icon at bounding box center [1091, 408] width 0 height 23
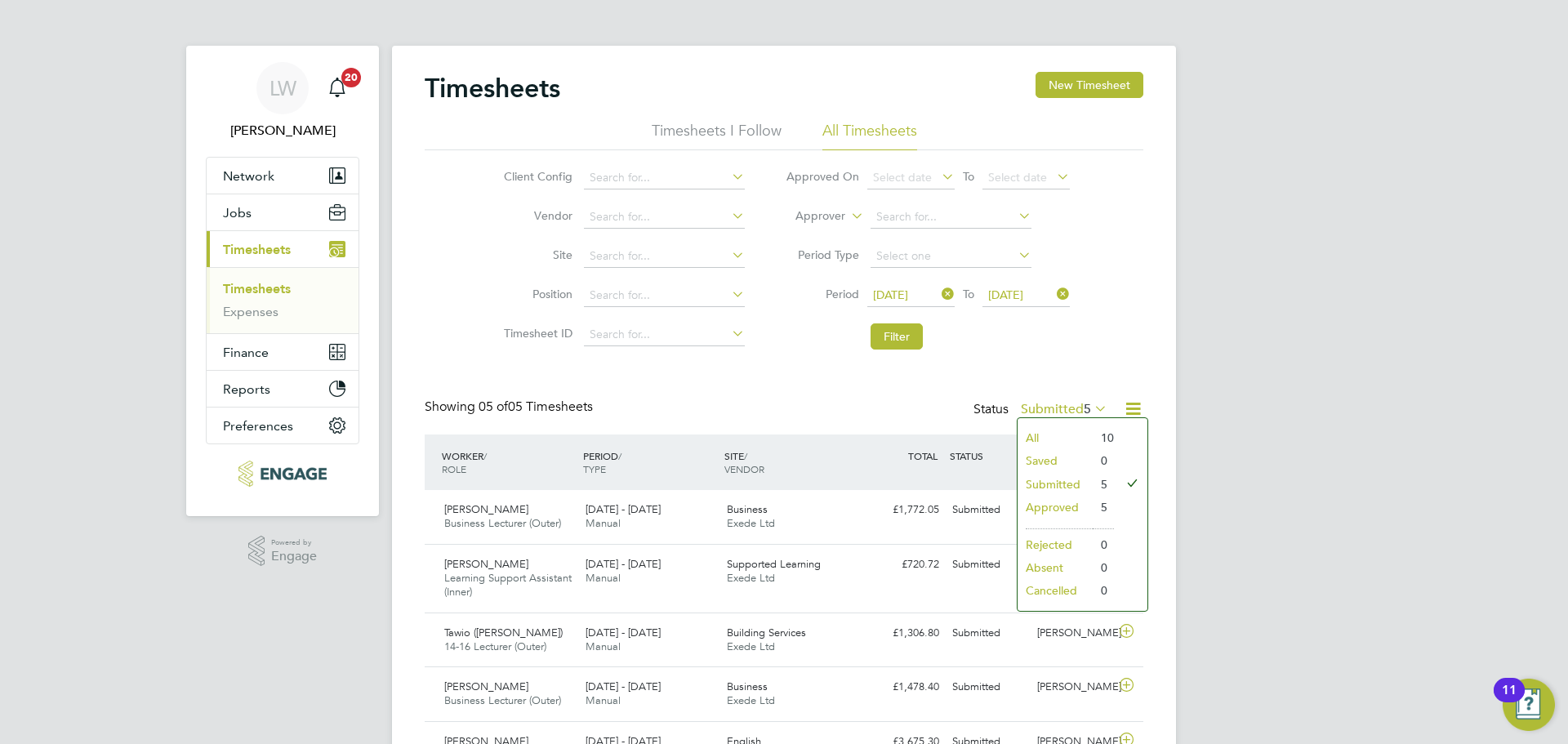
click at [1062, 428] on li "All" at bounding box center [1054, 438] width 75 height 23
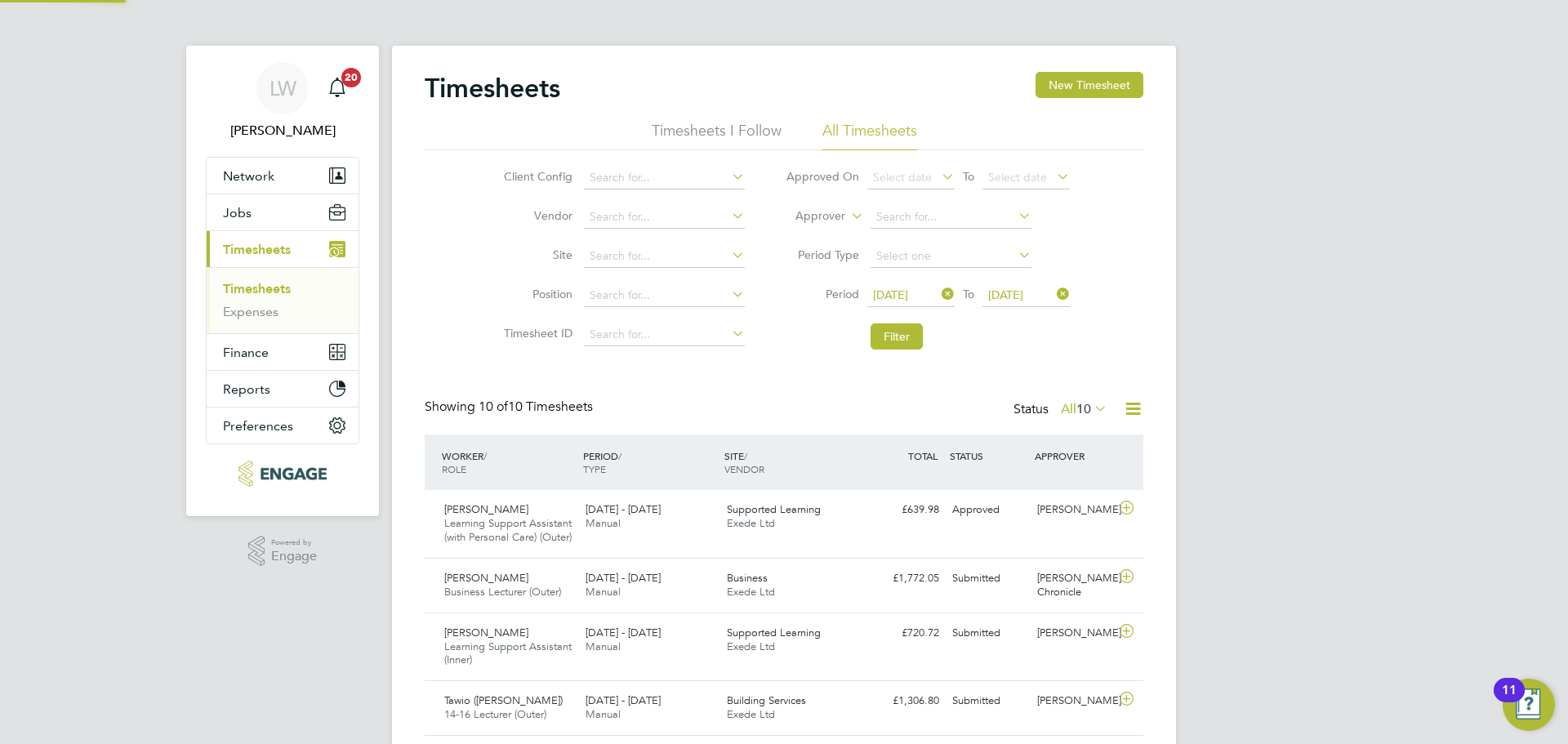
scroll to position [55, 142]
click at [1076, 405] on span "10" at bounding box center [1084, 408] width 15 height 16
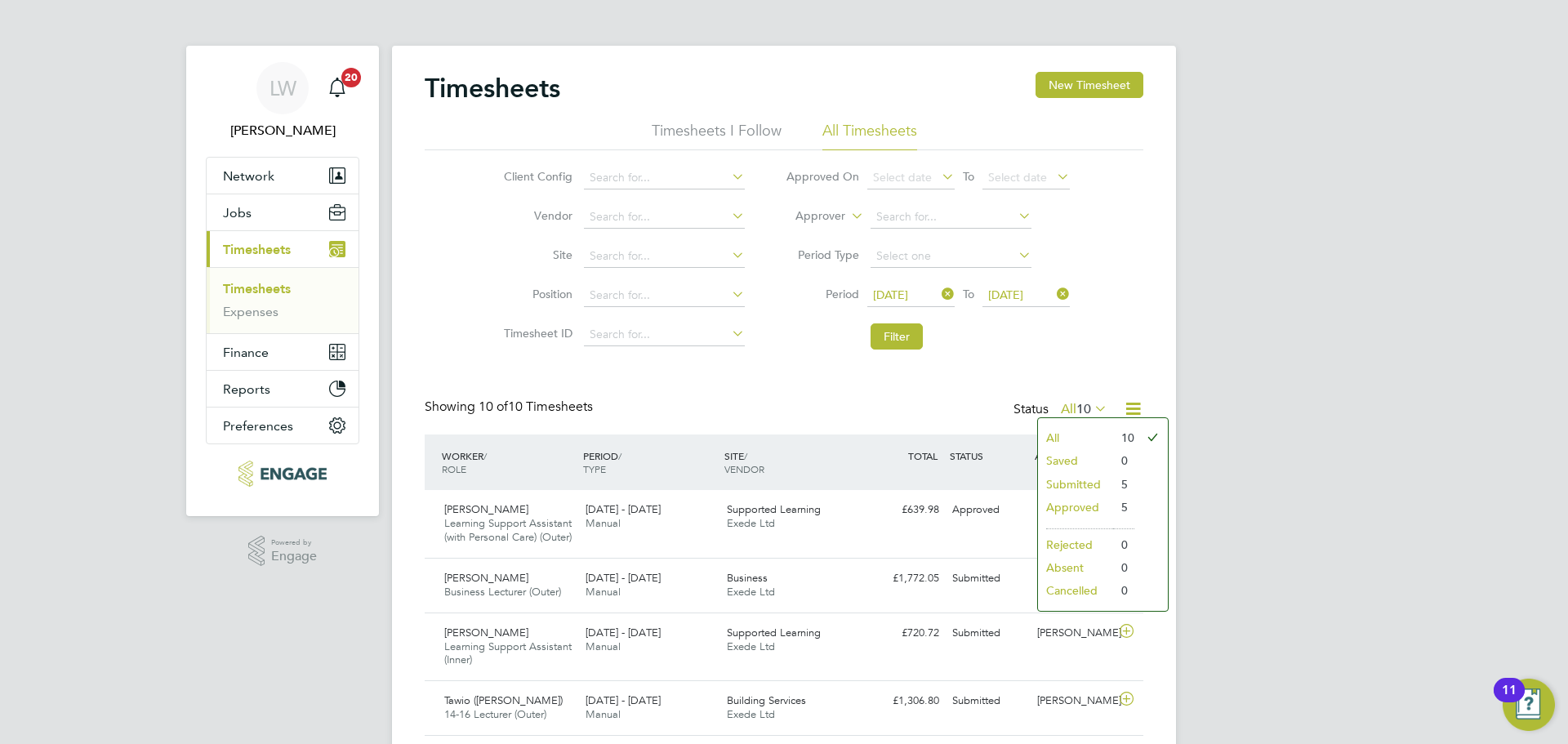
click at [1076, 507] on li "Approved" at bounding box center [1075, 507] width 75 height 23
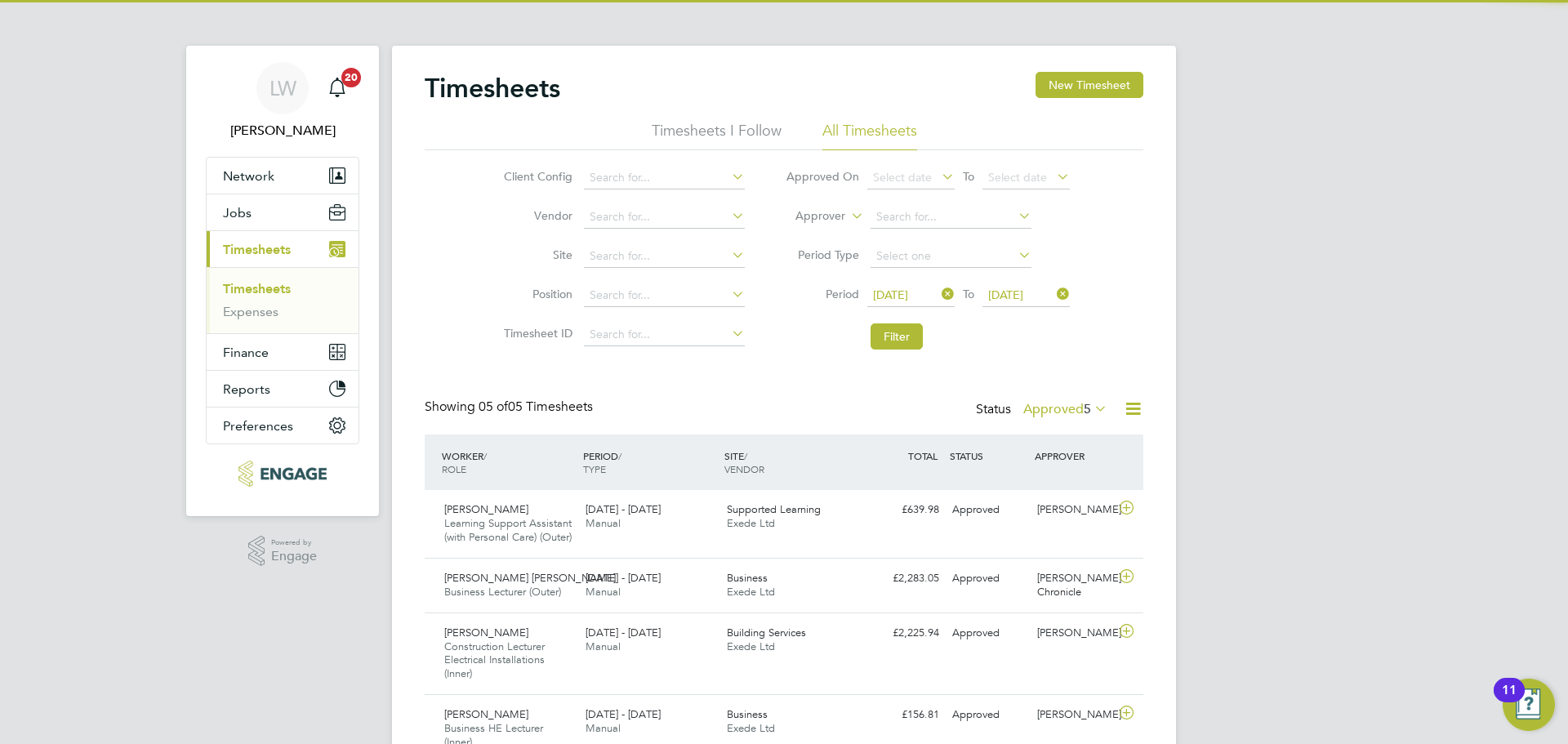
click at [1042, 427] on div "Showing 05 of 05 Timesheets Status Approved 5" at bounding box center [784, 416] width 719 height 36
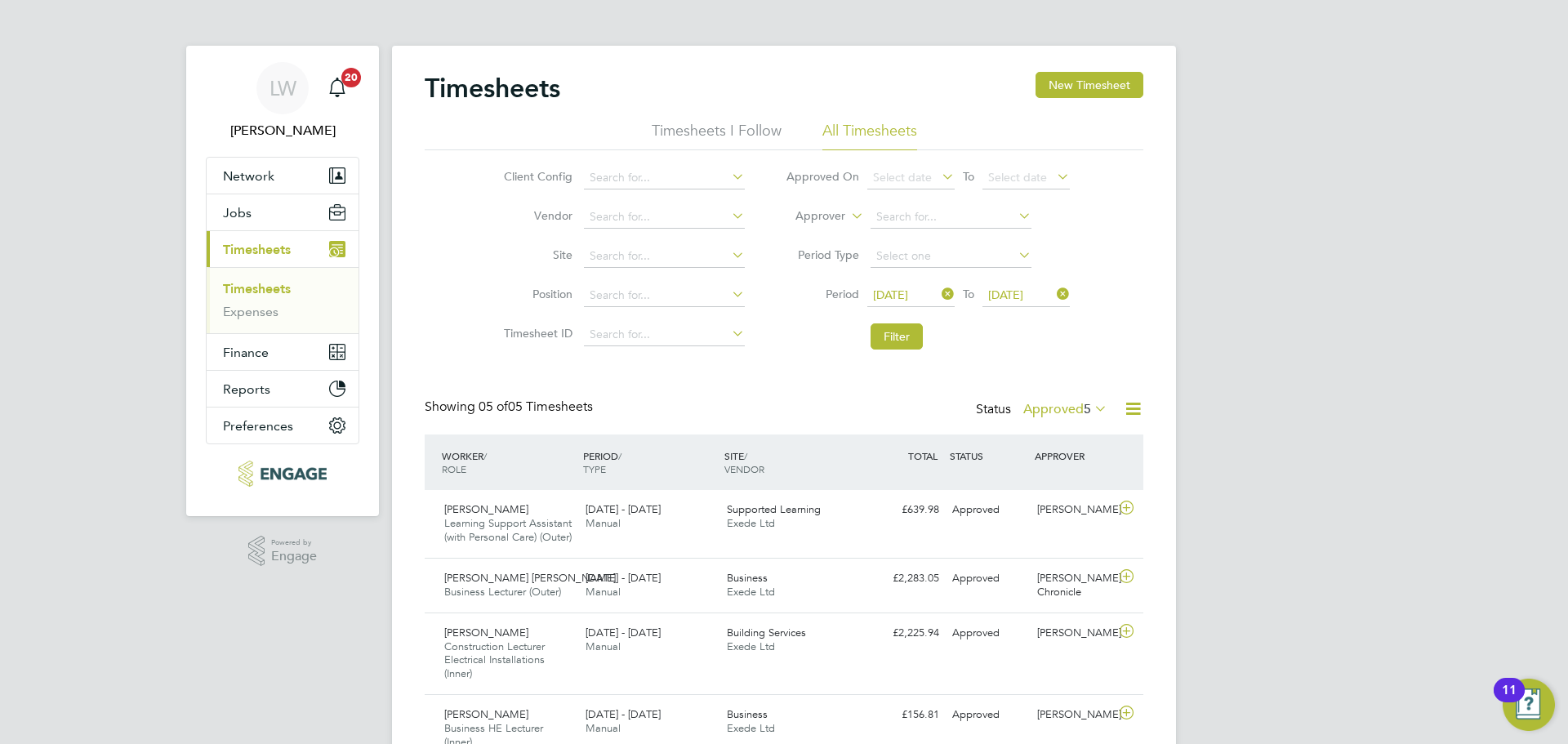
click at [1049, 409] on label "Approved 5" at bounding box center [1065, 408] width 84 height 16
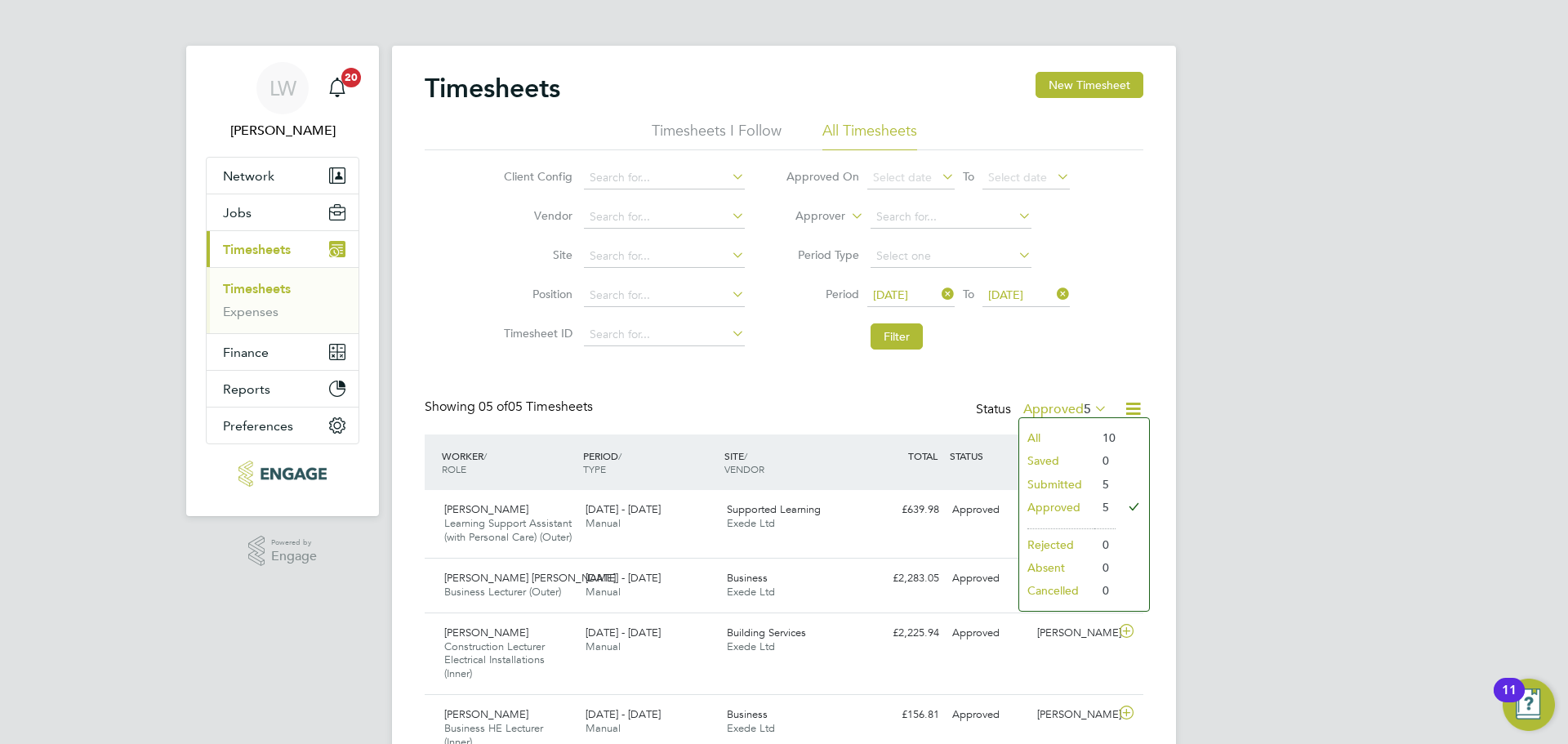
click at [1063, 482] on li "Submitted" at bounding box center [1056, 484] width 75 height 23
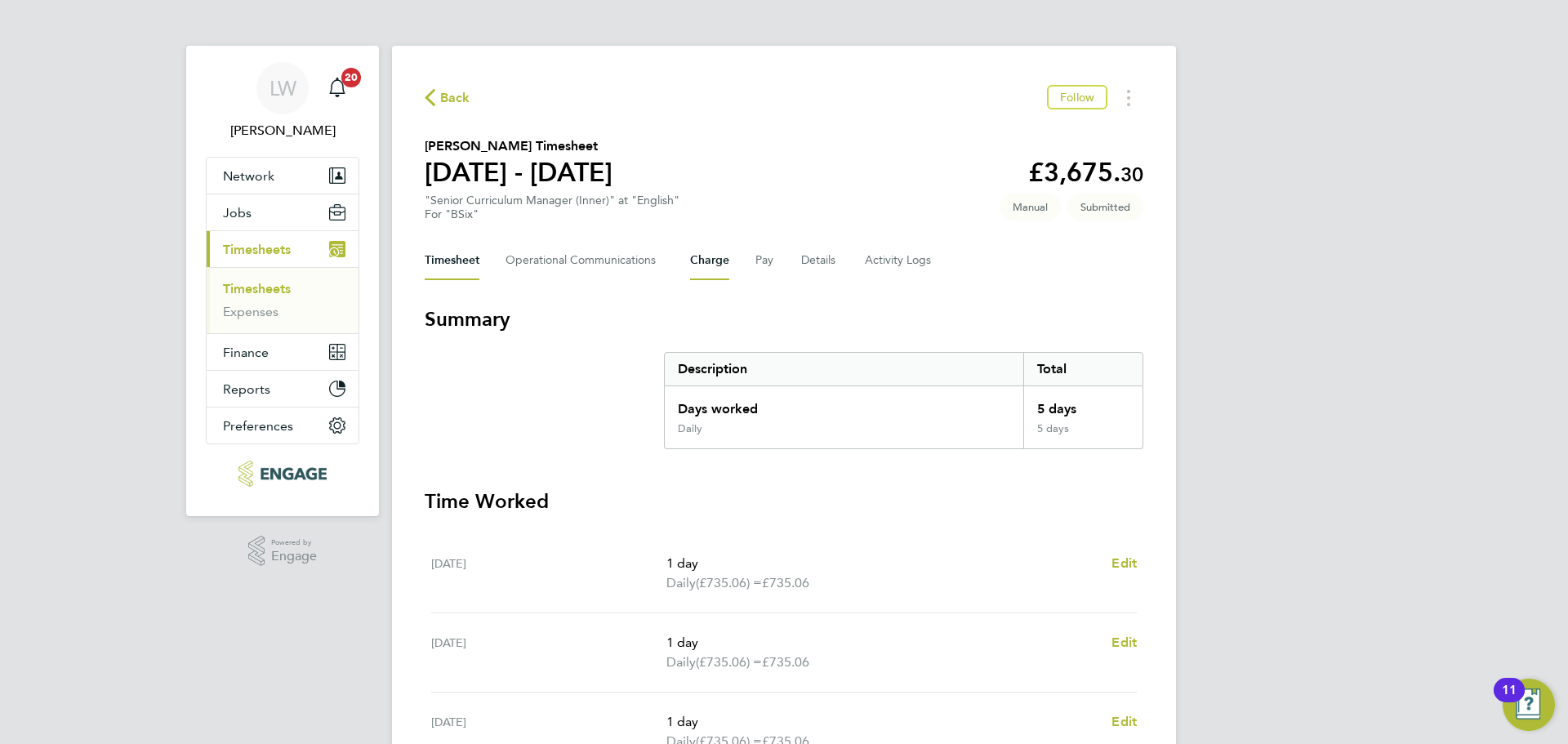
click at [726, 279] on button "Charge" at bounding box center [709, 260] width 39 height 39
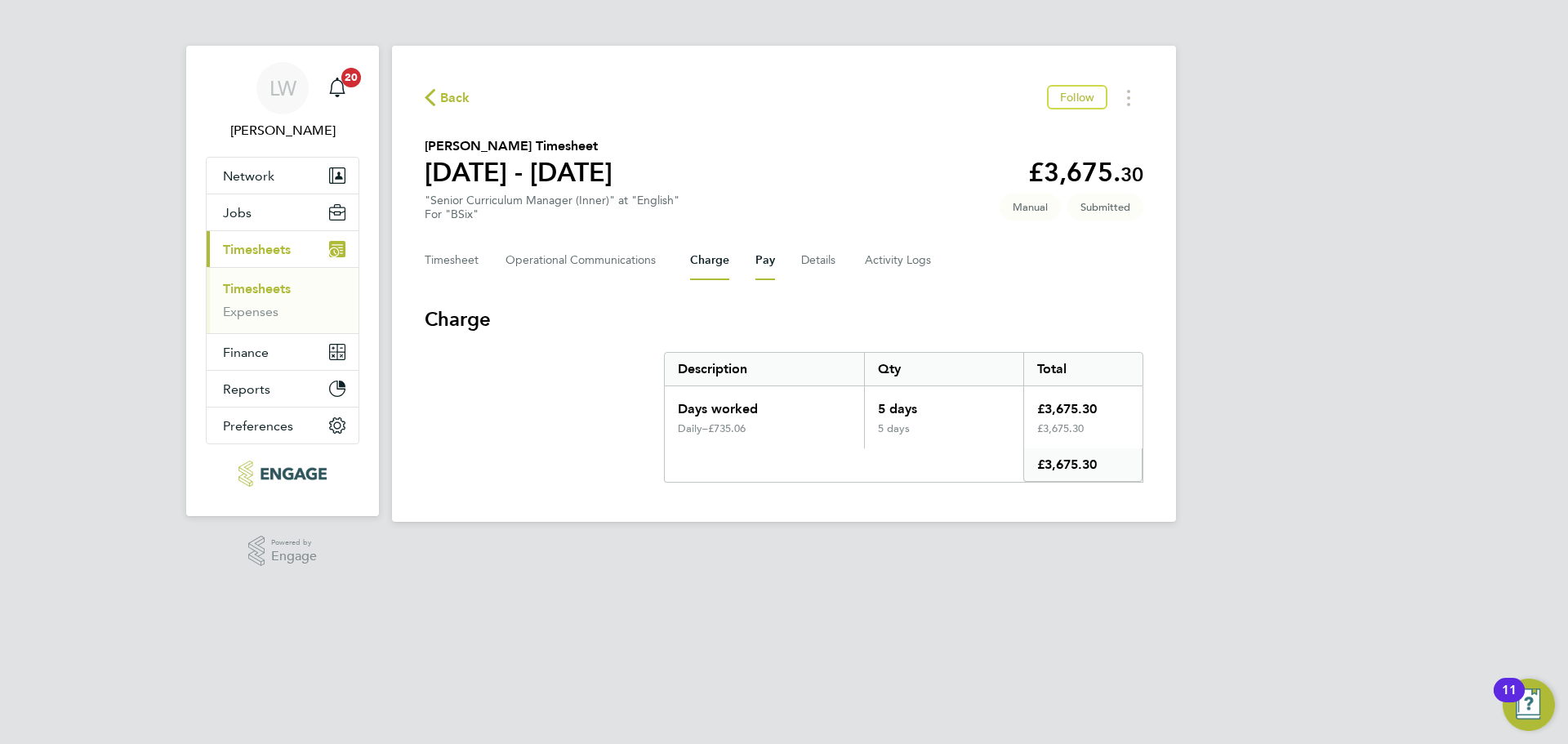
click at [771, 276] on button "Pay" at bounding box center [765, 260] width 20 height 39
click at [720, 281] on div "Back Follow Asiya Khanom's Timesheet 15 - 21 Sept 2025 £3,675. 30 "Senior Curri…" at bounding box center [784, 284] width 784 height 476
click at [719, 279] on button "Charge" at bounding box center [709, 260] width 39 height 39
click at [448, 96] on span "Back" at bounding box center [456, 97] width 30 height 20
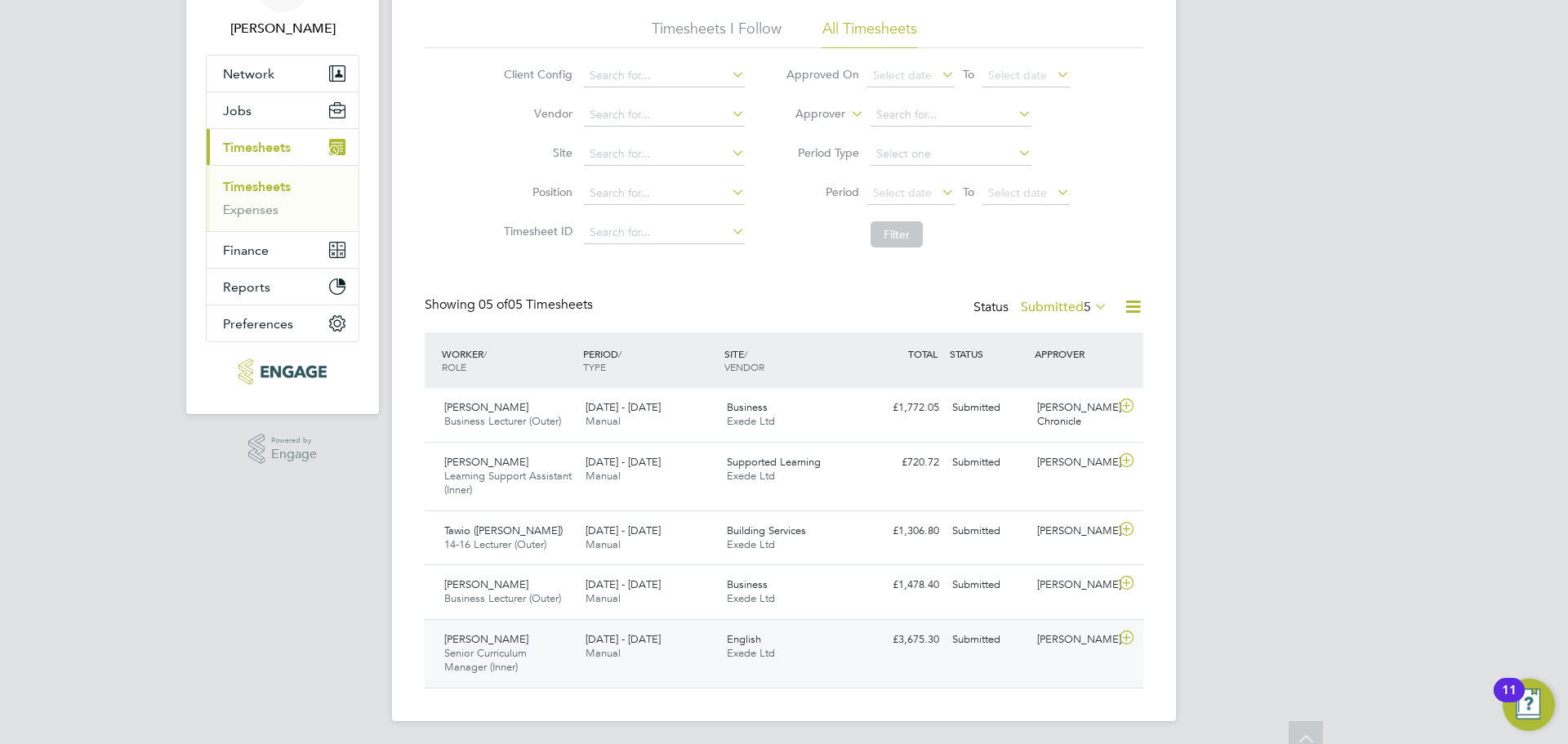
scroll to position [105, 0]
click at [1132, 634] on icon at bounding box center [1127, 634] width 21 height 13
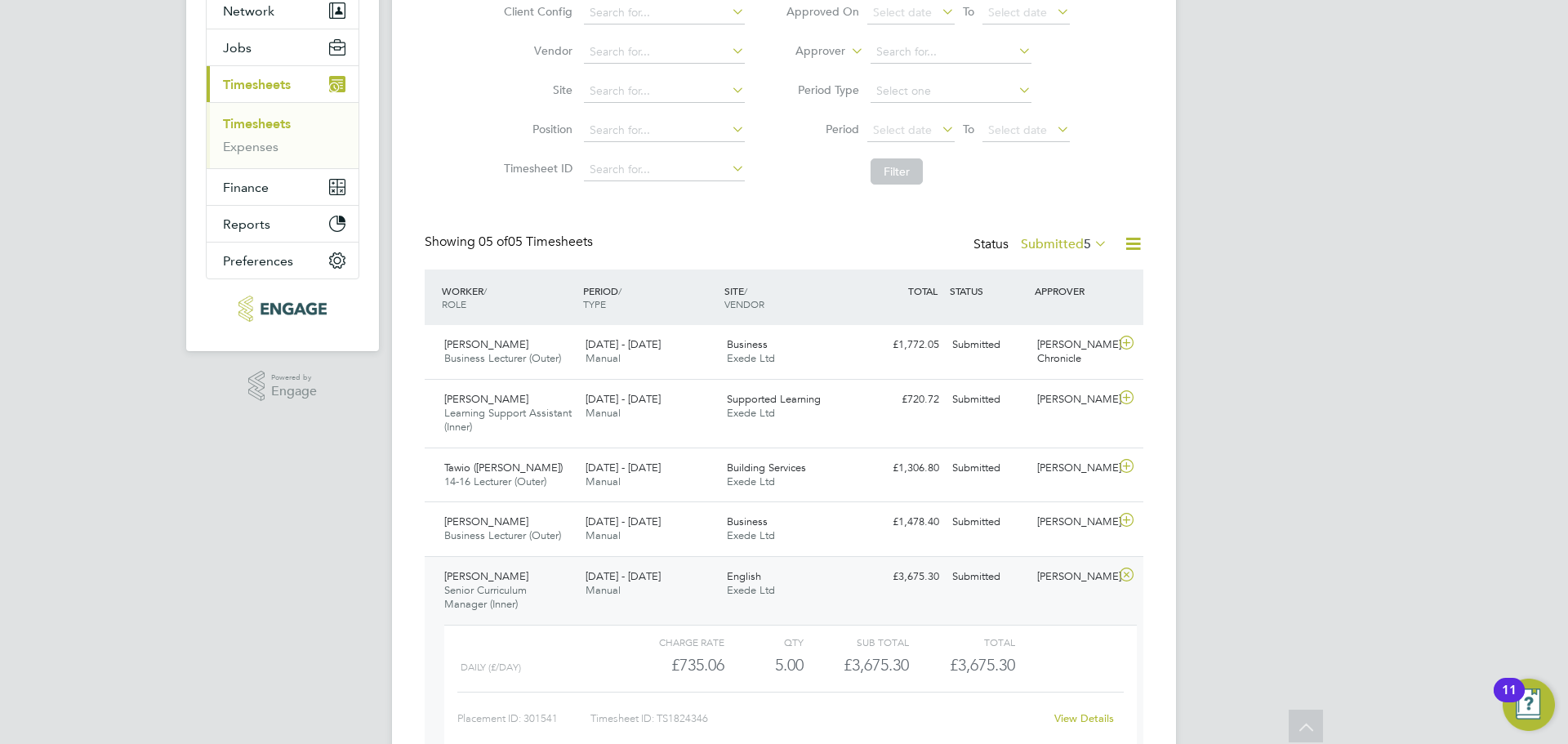
scroll to position [255, 0]
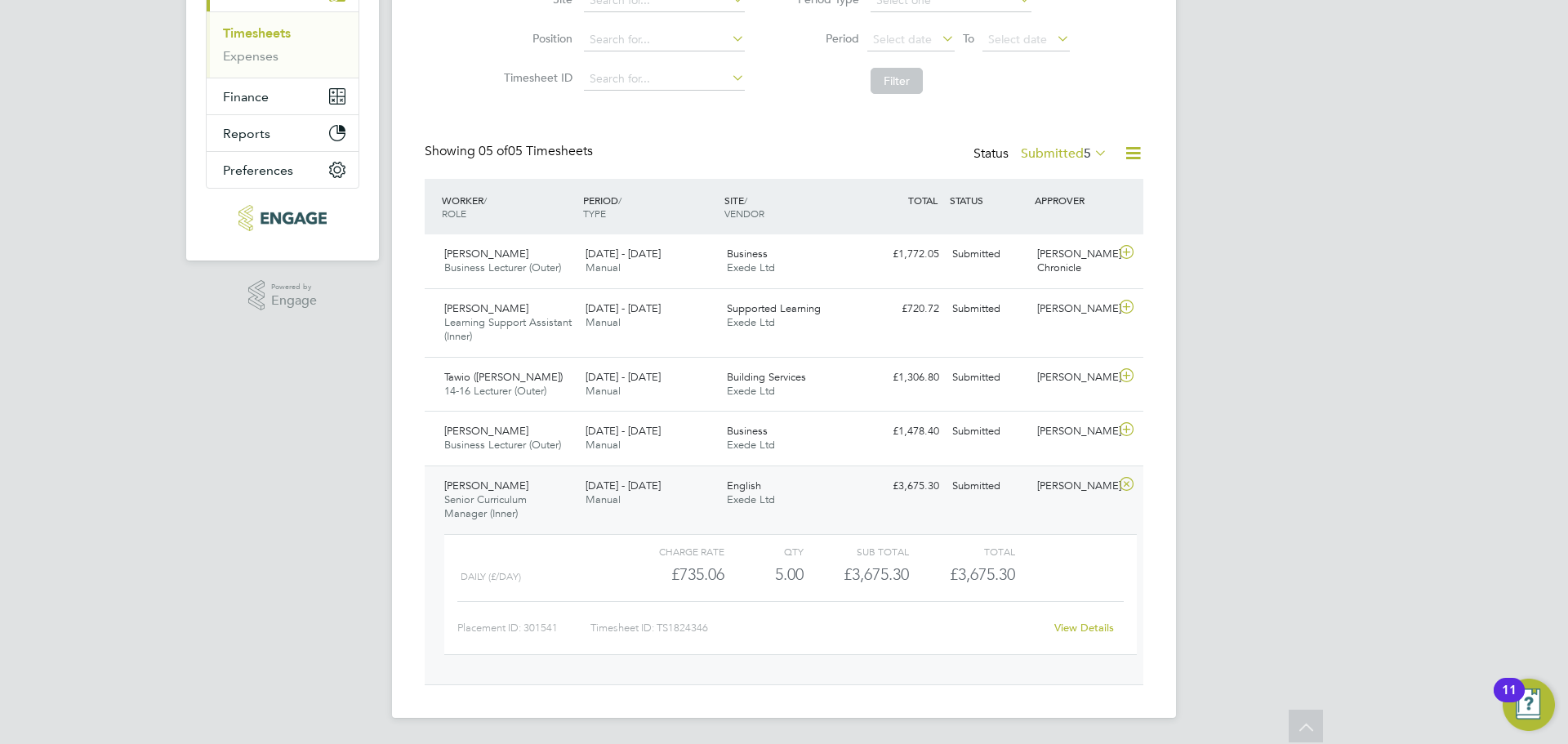
click at [1094, 631] on link "View Details" at bounding box center [1084, 627] width 60 height 14
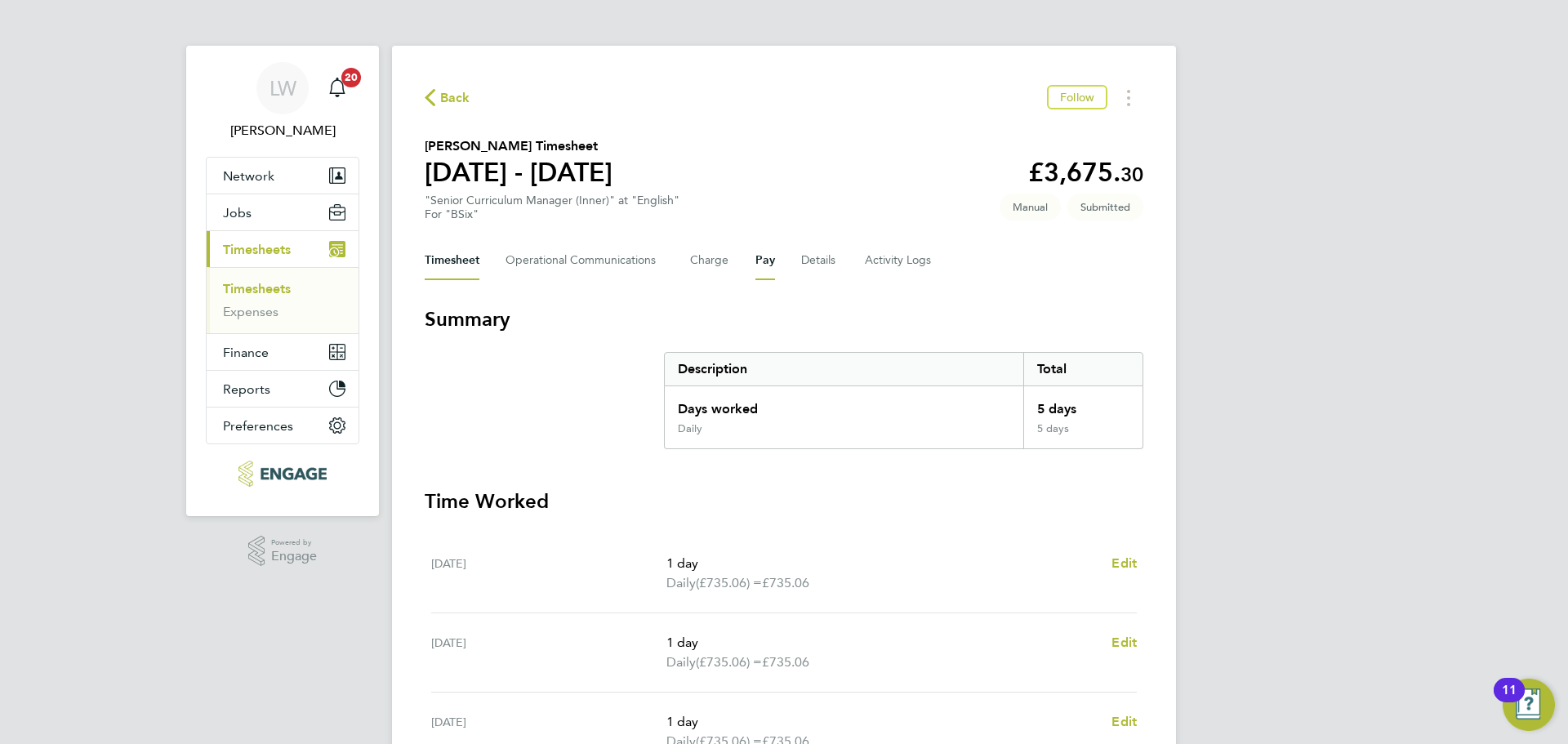
click at [770, 261] on button "Pay" at bounding box center [765, 260] width 20 height 39
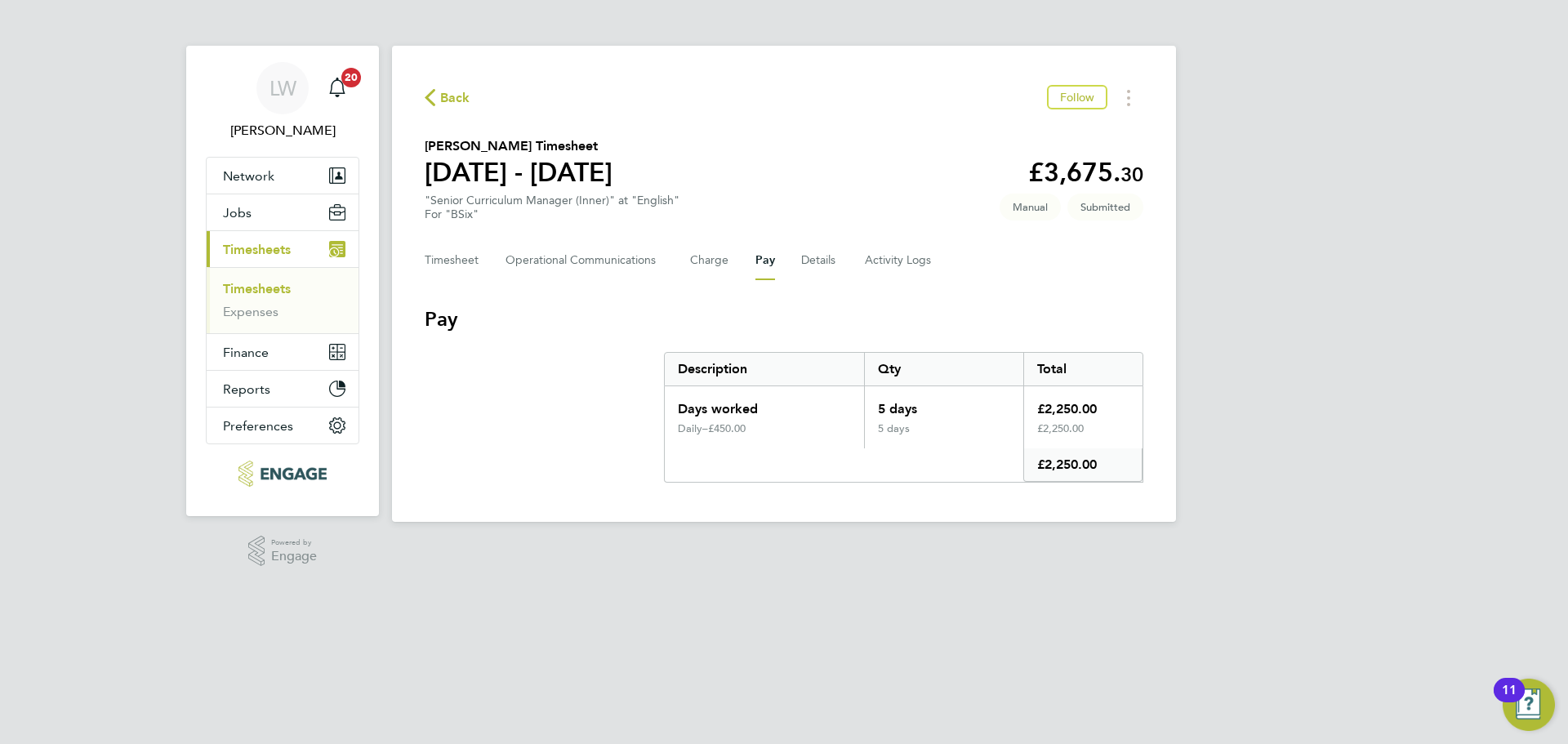
click at [245, 272] on ul "Timesheets Expenses" at bounding box center [283, 300] width 152 height 66
click at [231, 294] on link "Timesheets" at bounding box center [257, 288] width 68 height 15
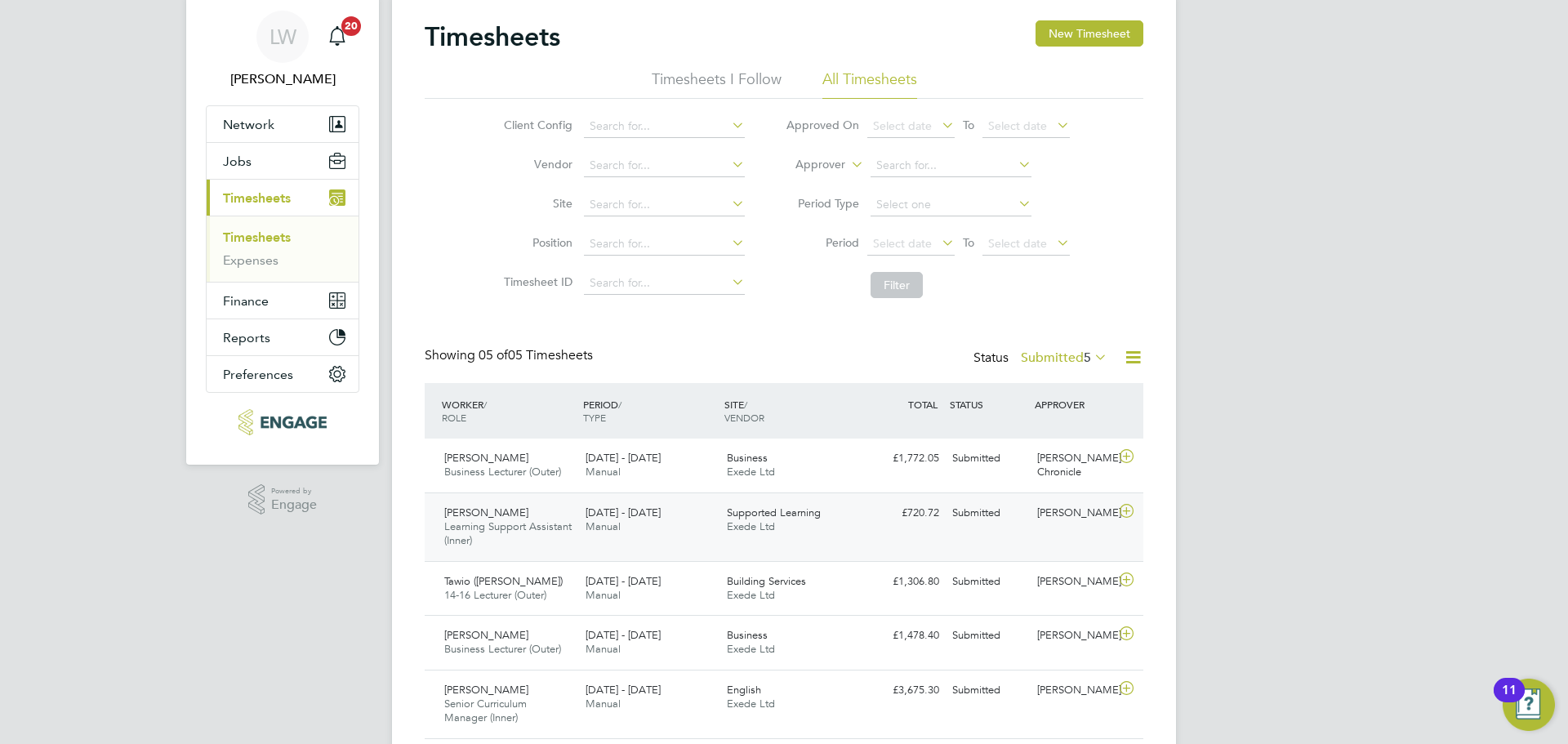
scroll to position [105, 0]
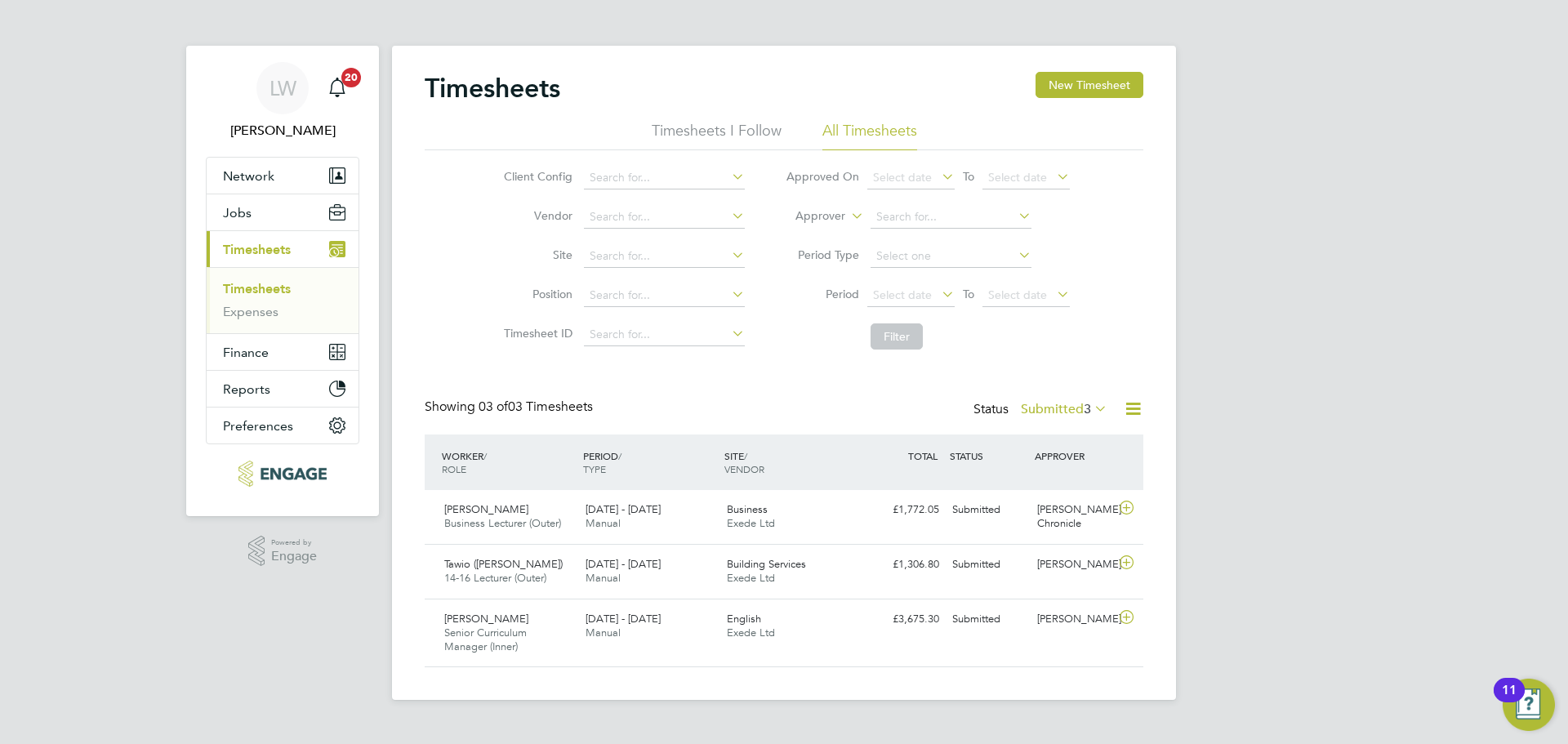
click at [1074, 410] on label "Submitted 3" at bounding box center [1065, 408] width 87 height 16
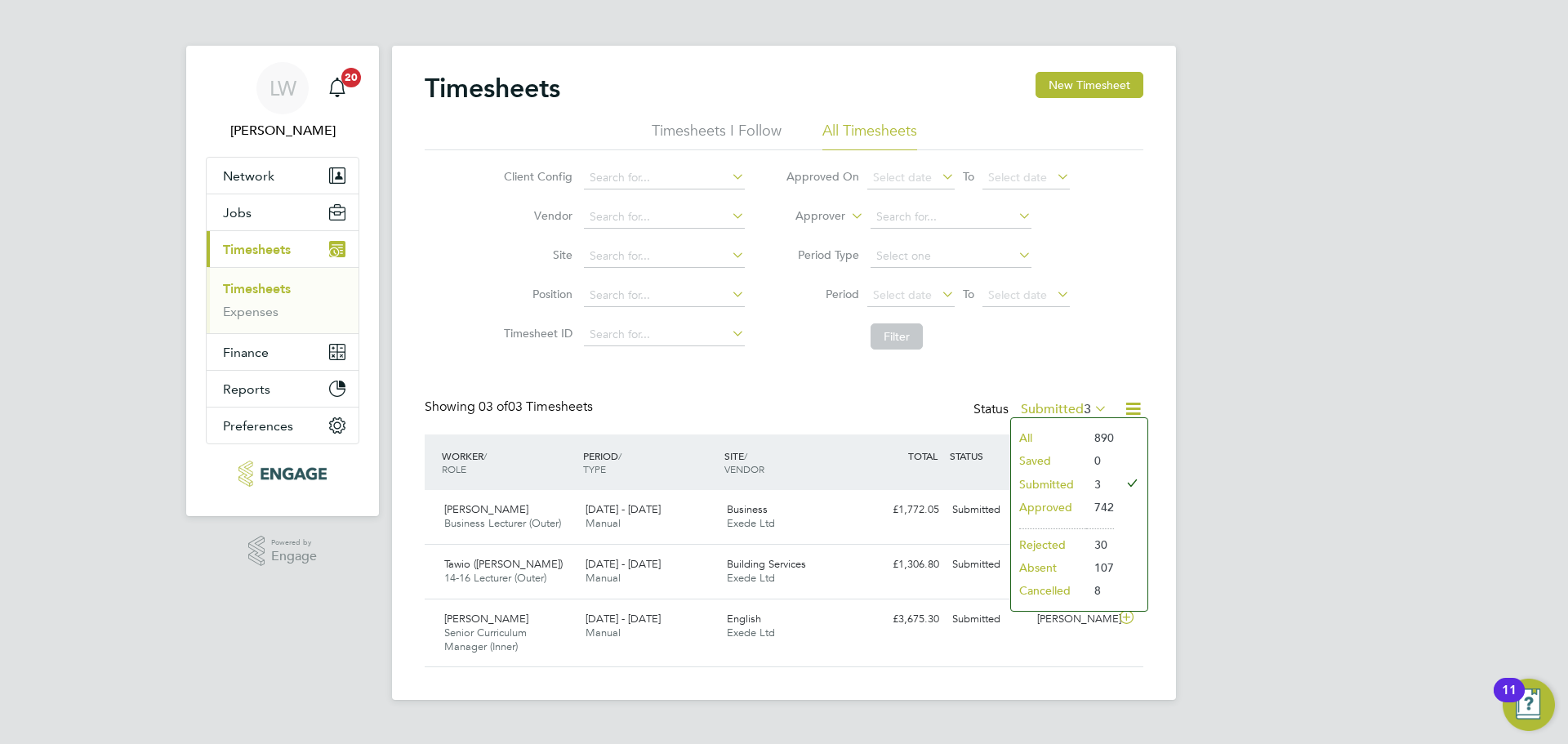
click at [1060, 510] on li "Approved" at bounding box center [1048, 507] width 75 height 23
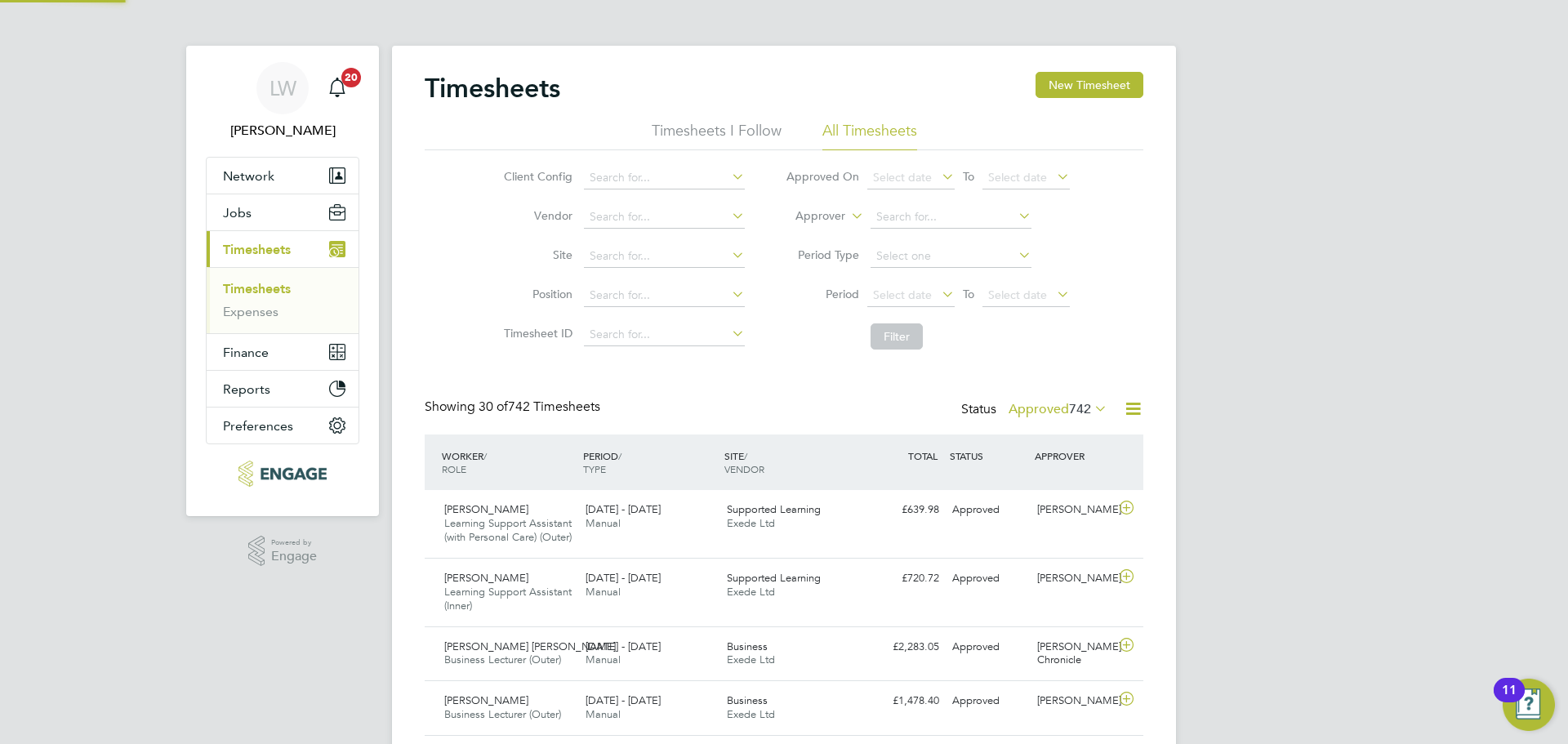
scroll to position [42, 142]
click at [1070, 412] on span "742" at bounding box center [1080, 408] width 22 height 16
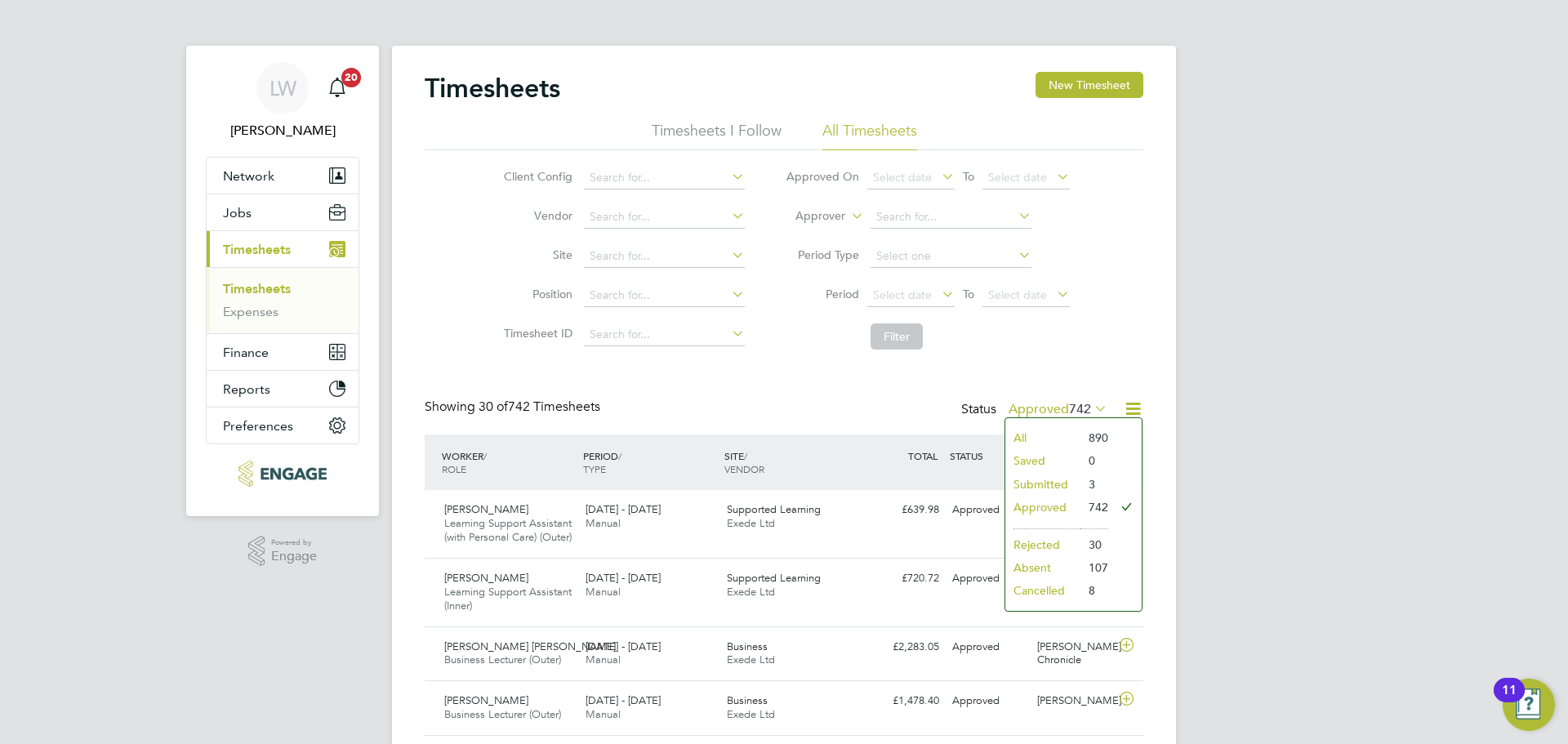
click at [1046, 441] on li "All" at bounding box center [1042, 438] width 75 height 23
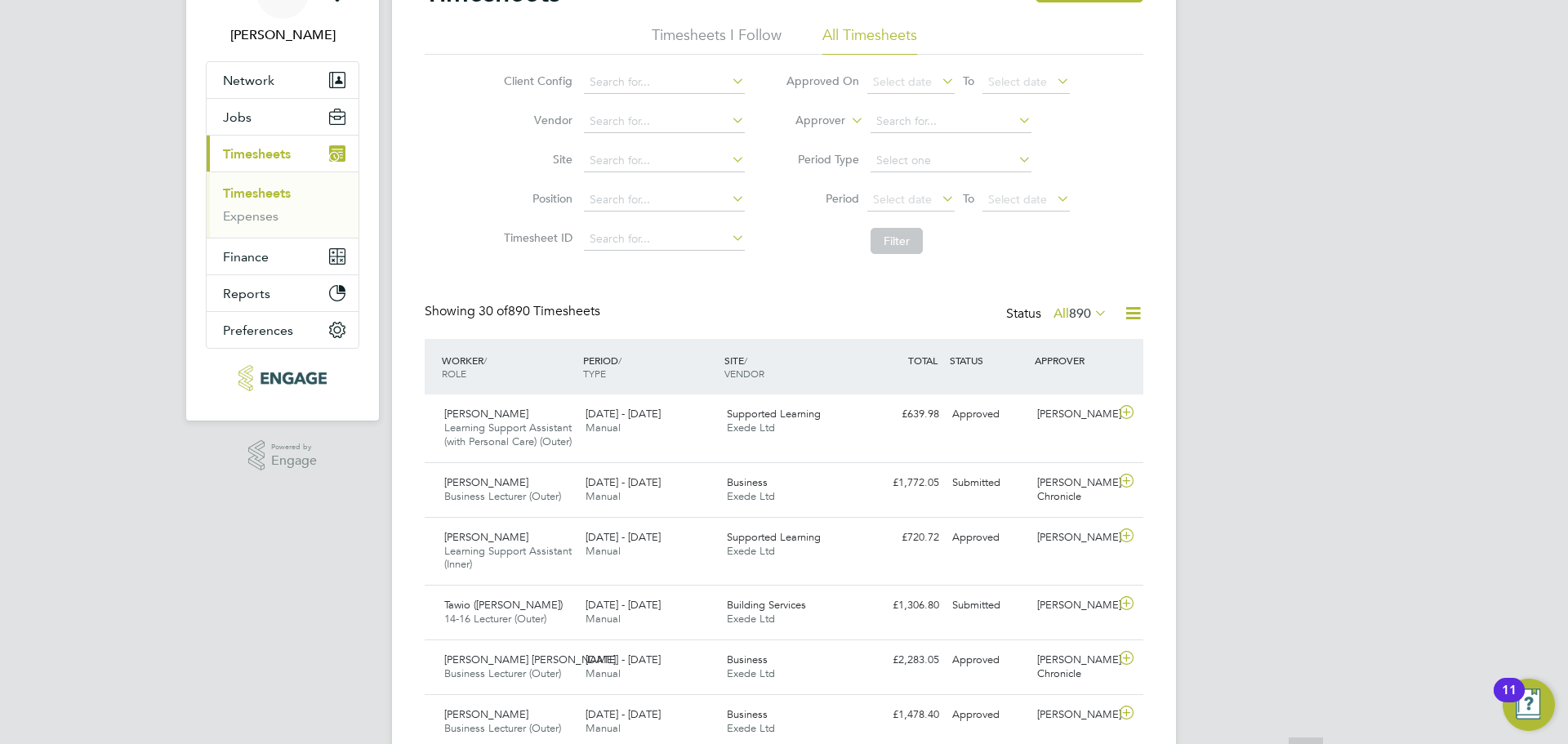
scroll to position [245, 0]
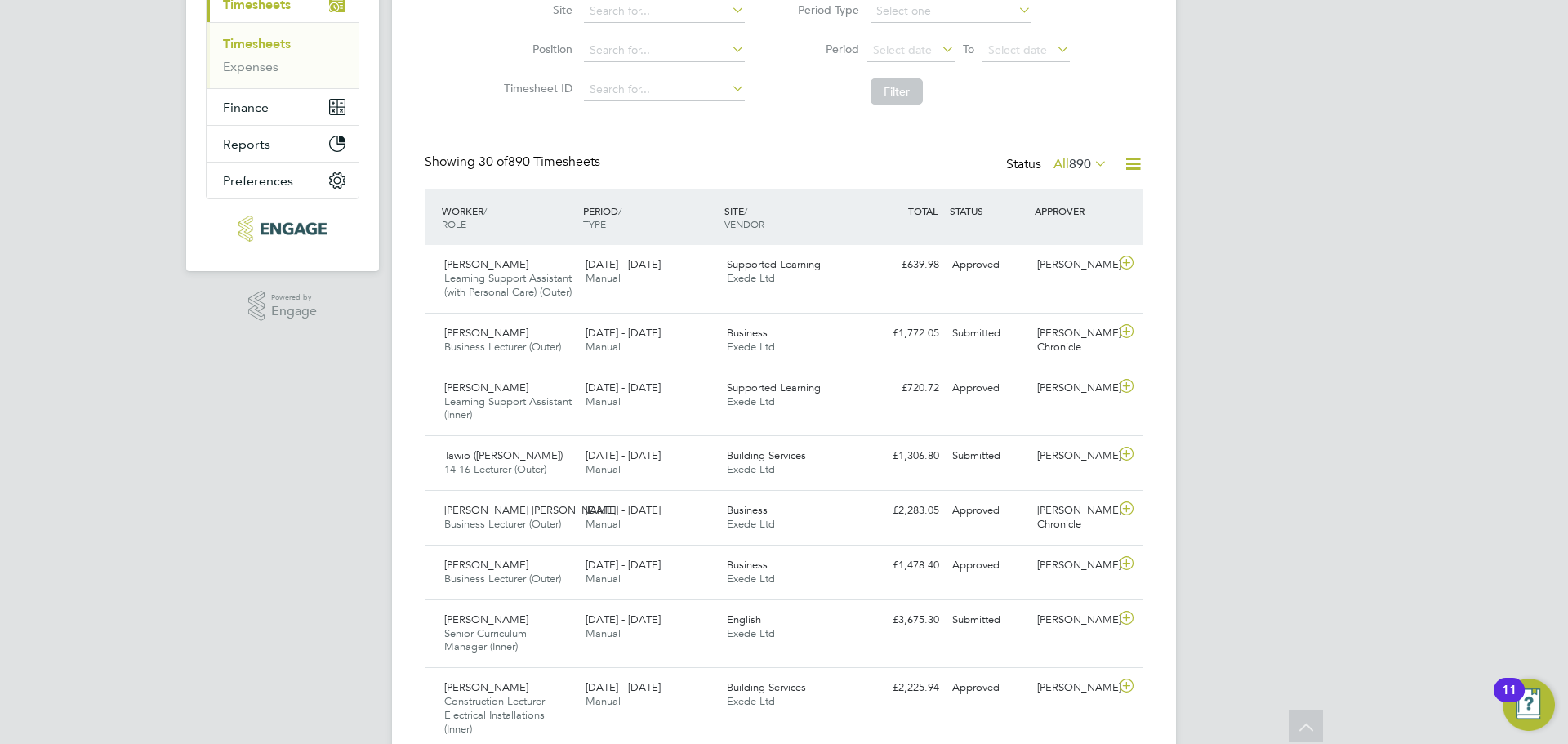
click at [1091, 168] on icon at bounding box center [1091, 164] width 0 height 23
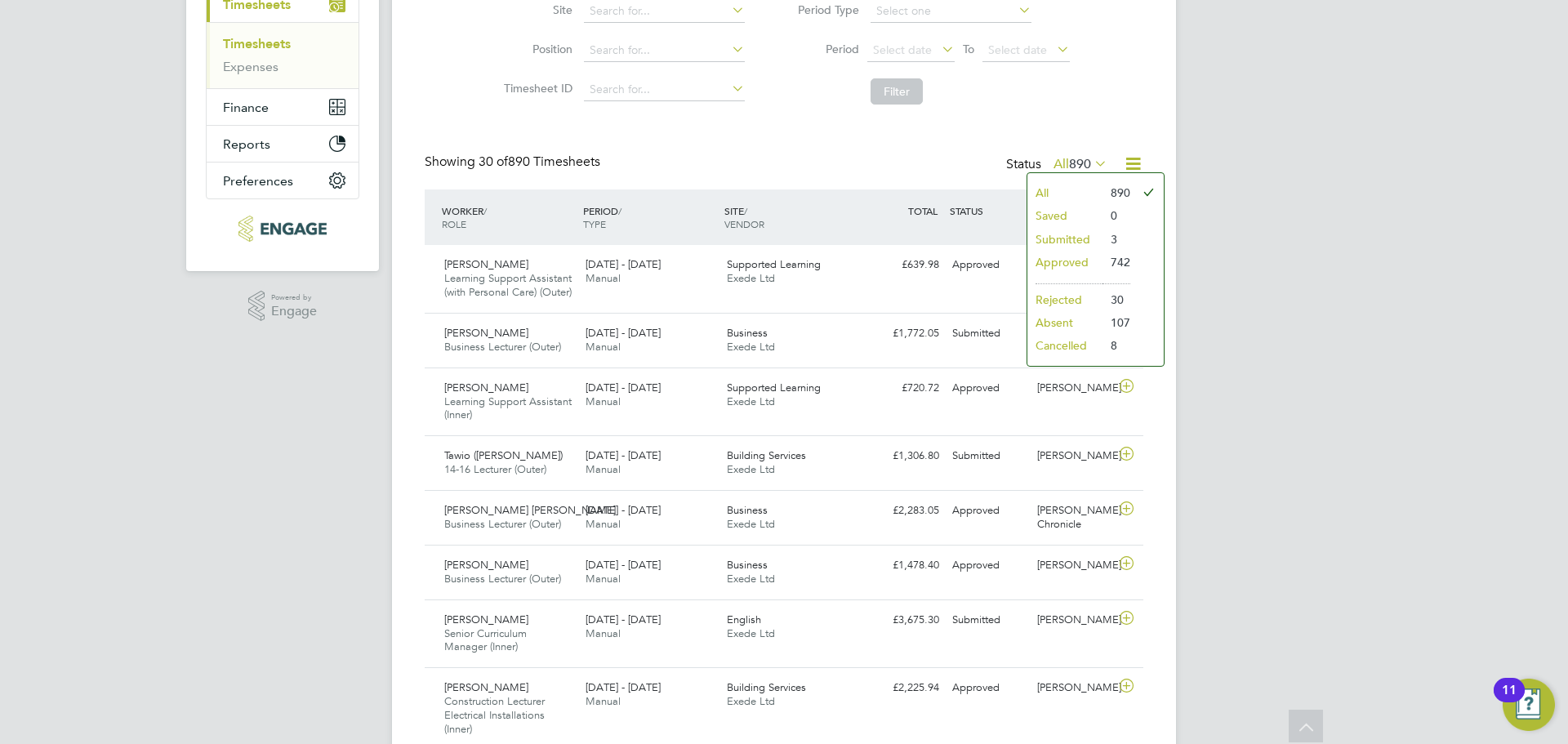
click at [1101, 234] on li "Submitted" at bounding box center [1065, 239] width 75 height 23
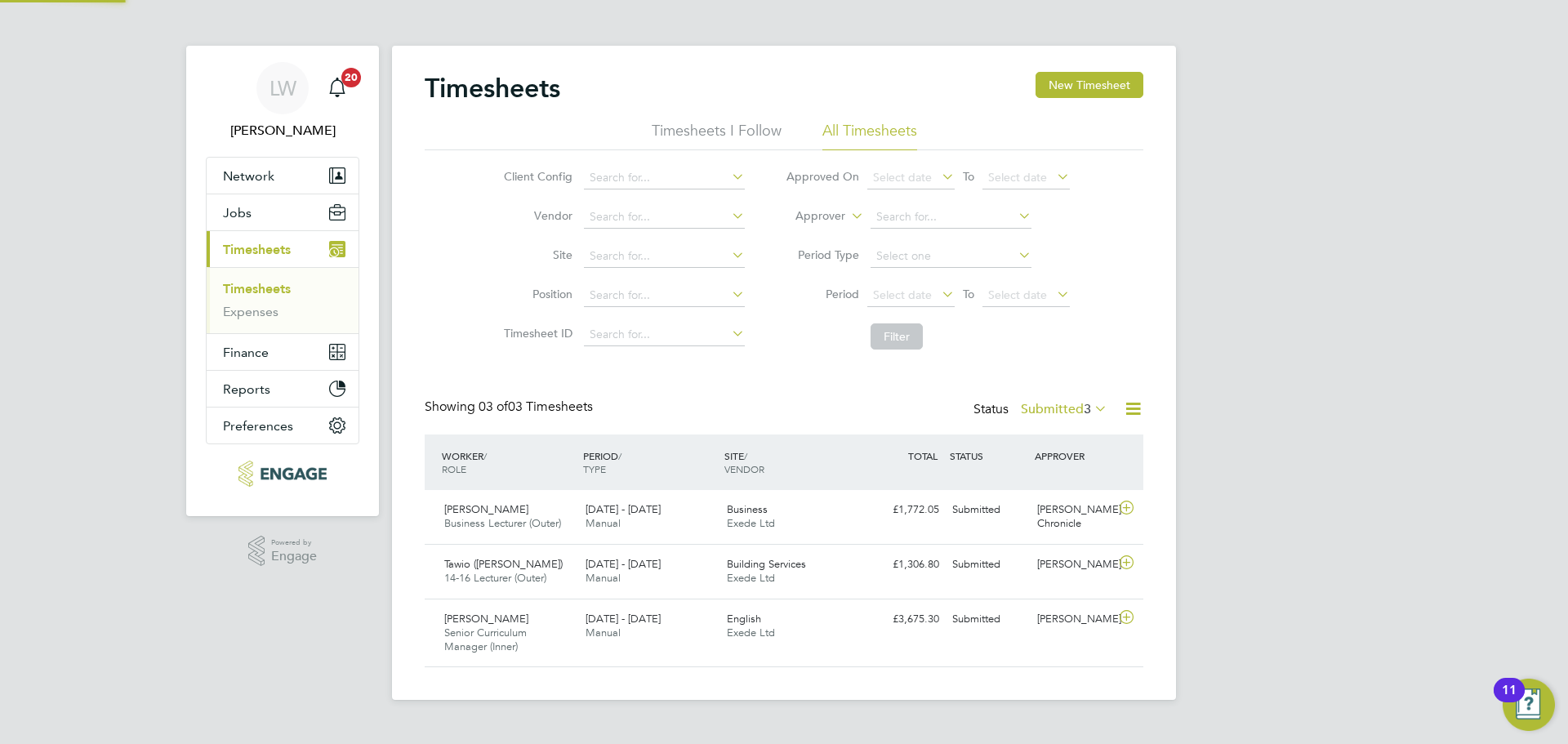
scroll to position [9, 9]
click at [1128, 509] on icon at bounding box center [1127, 508] width 21 height 13
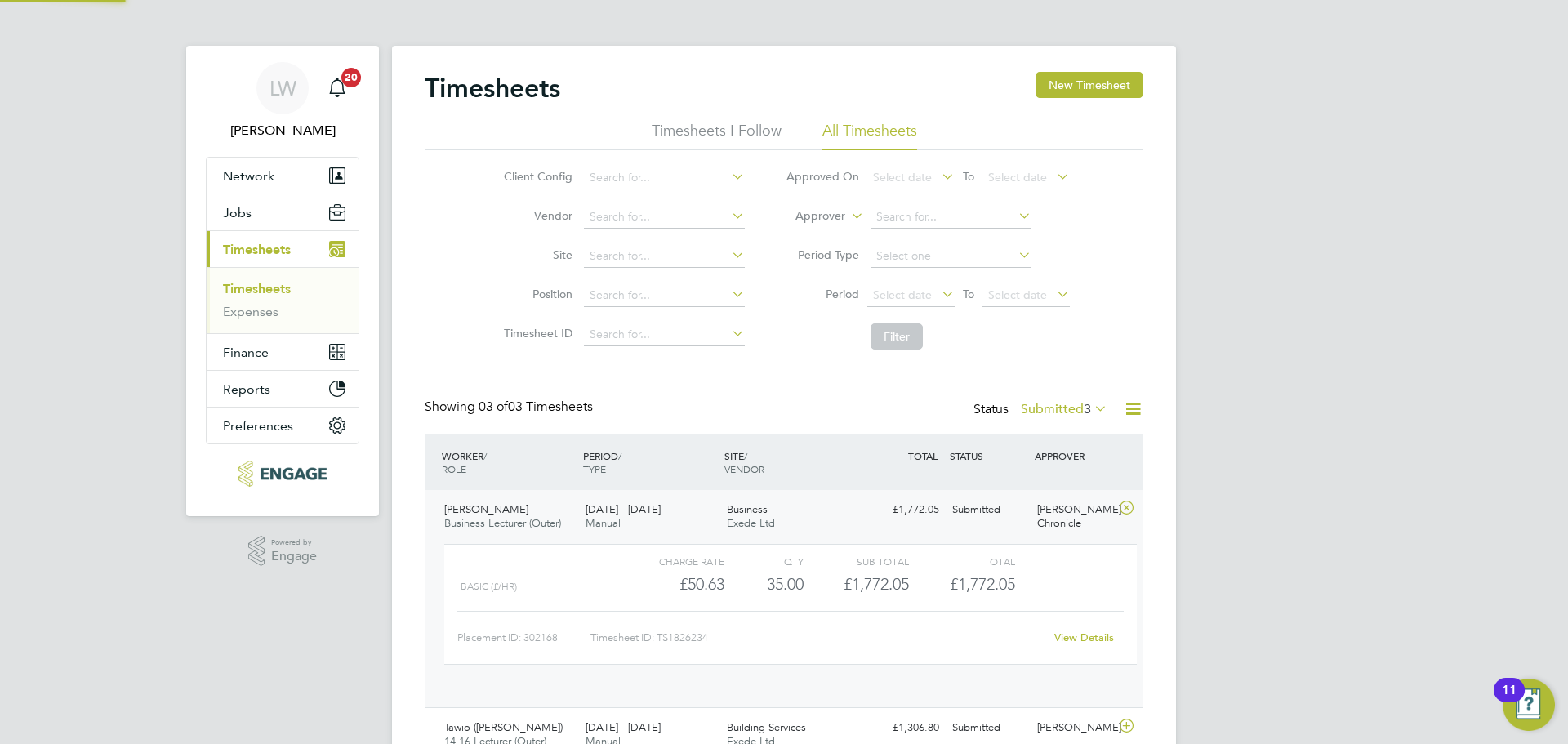
scroll to position [27, 159]
click at [1066, 638] on link "View Details" at bounding box center [1084, 637] width 60 height 14
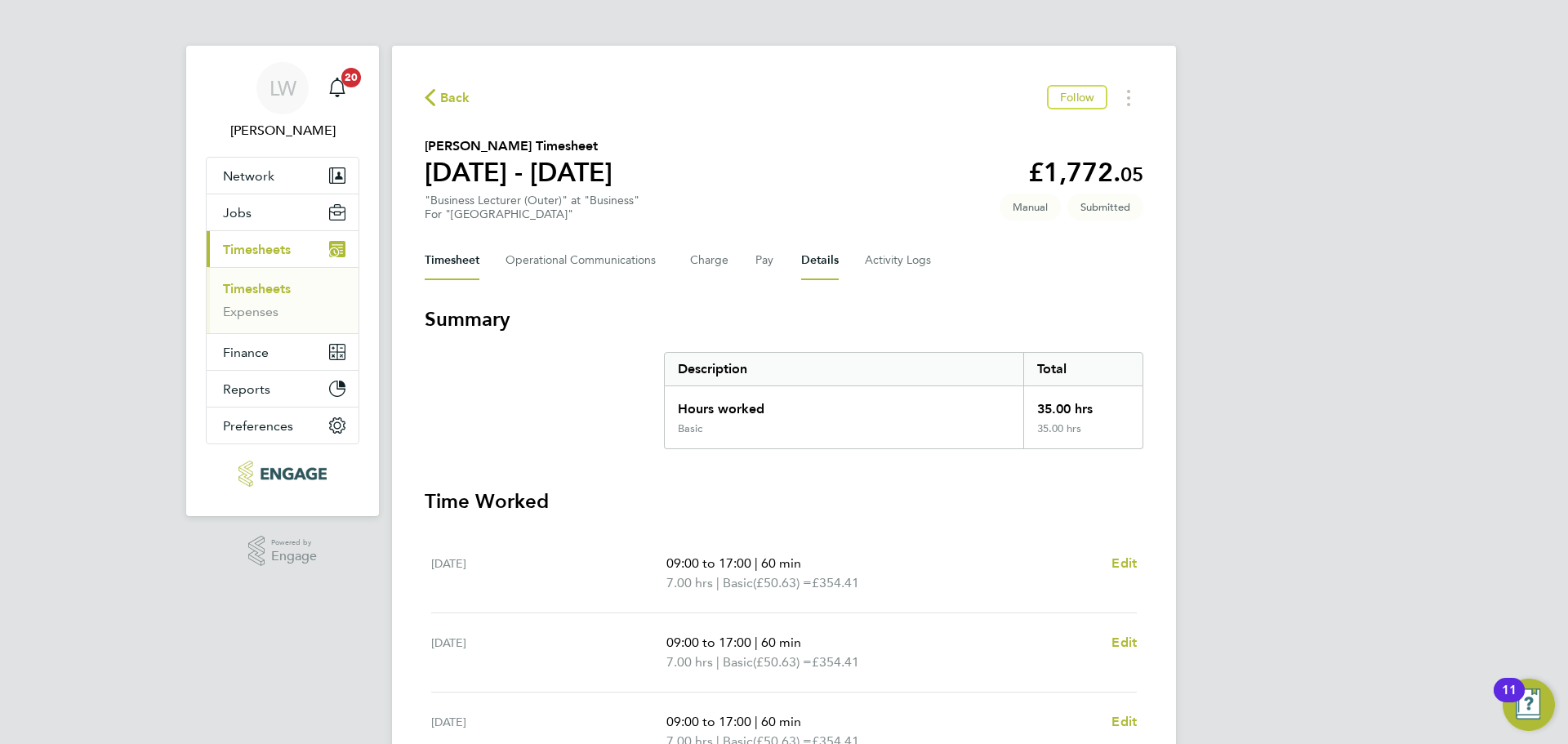
click at [801, 261] on button "Details" at bounding box center [820, 260] width 38 height 39
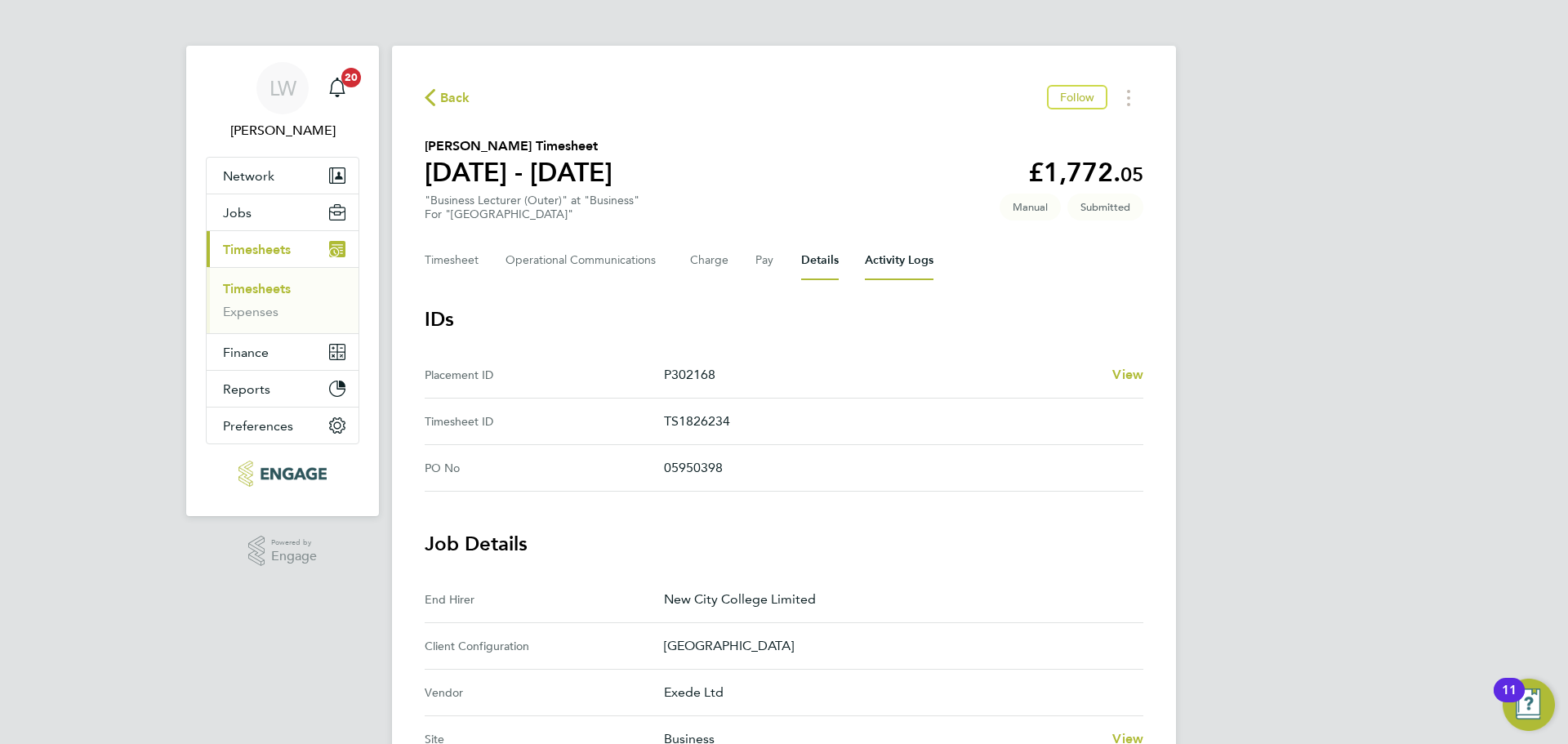
click at [888, 263] on Logs-tab "Activity Logs" at bounding box center [899, 260] width 69 height 39
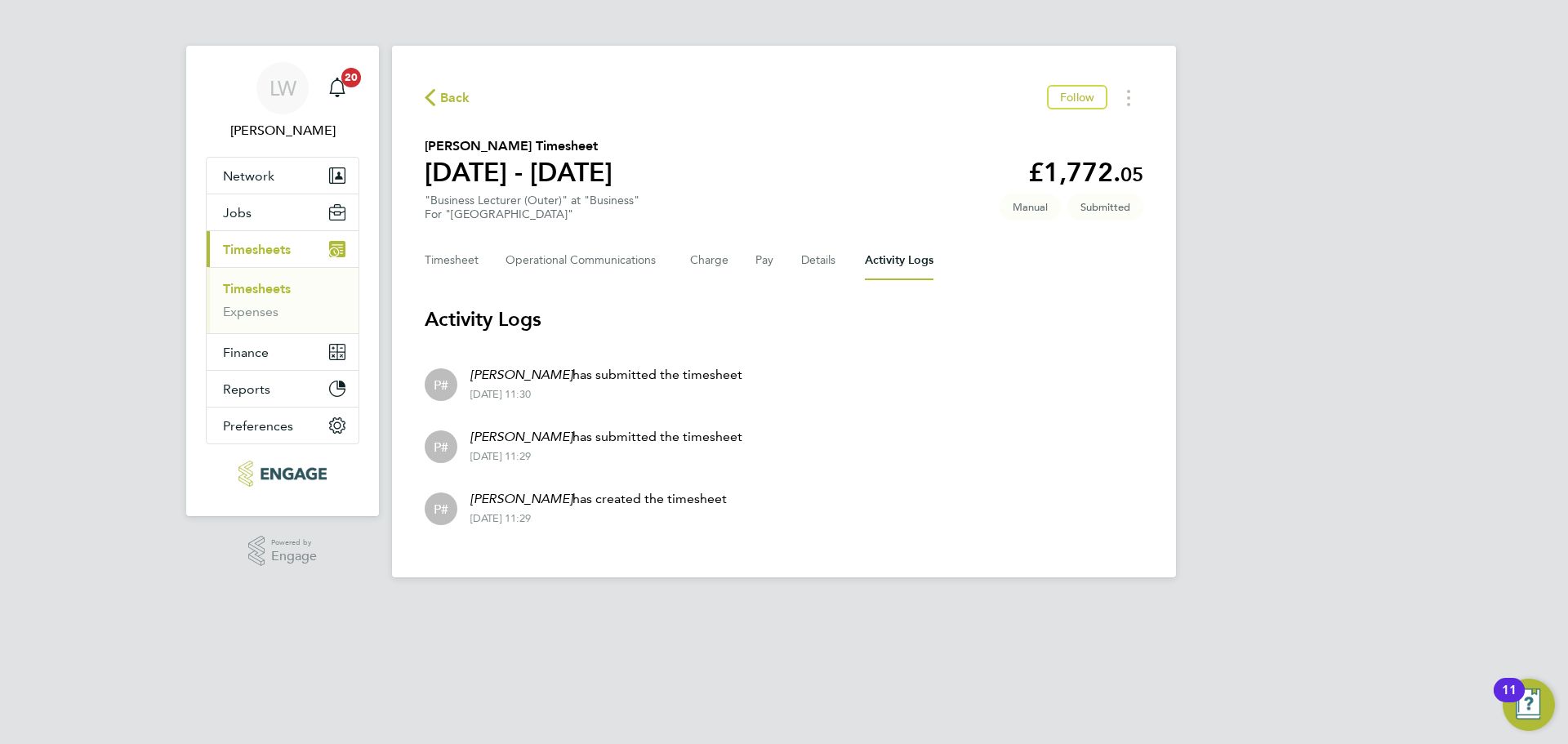
click at [244, 285] on link "Timesheets" at bounding box center [257, 288] width 68 height 15
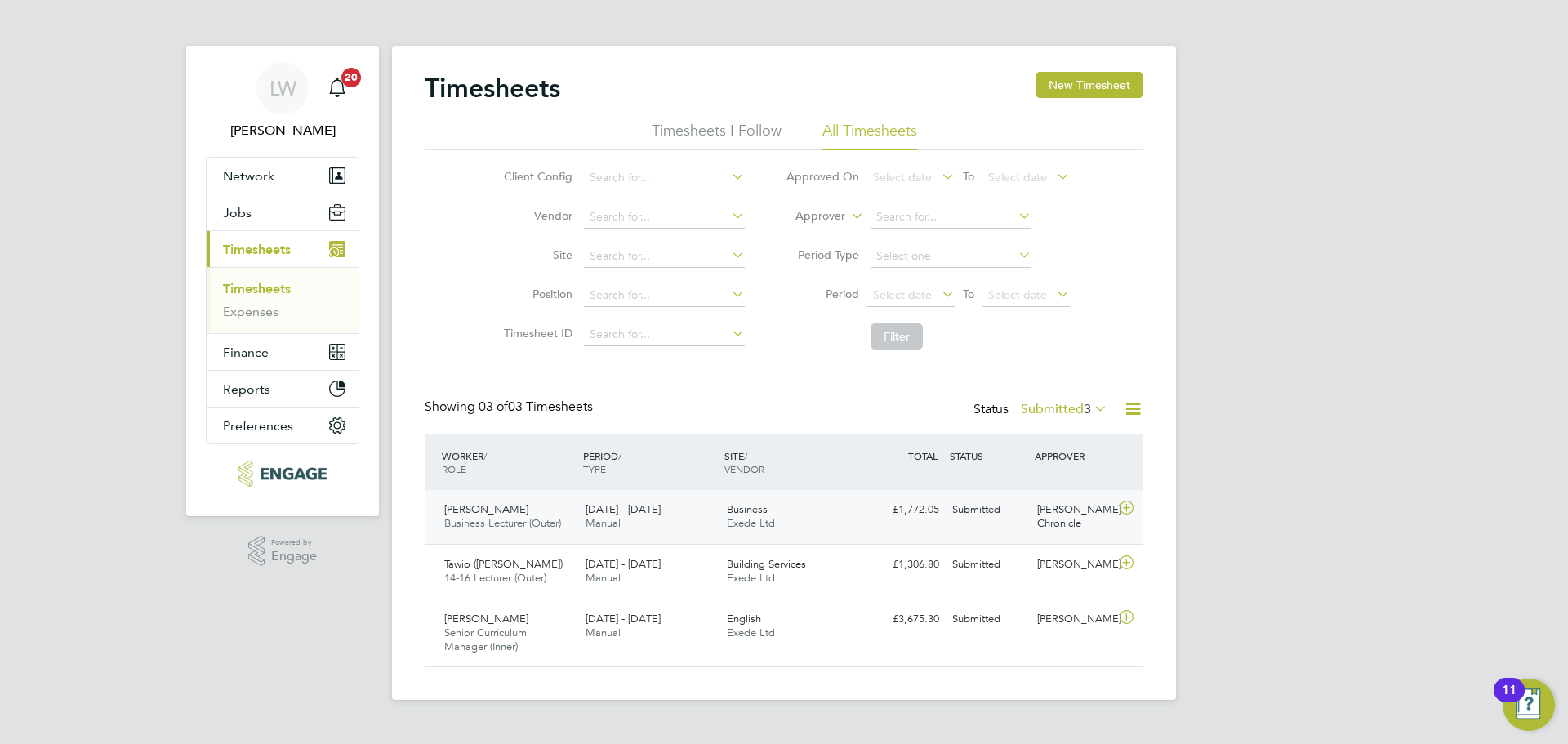
click at [1124, 506] on icon at bounding box center [1127, 508] width 21 height 13
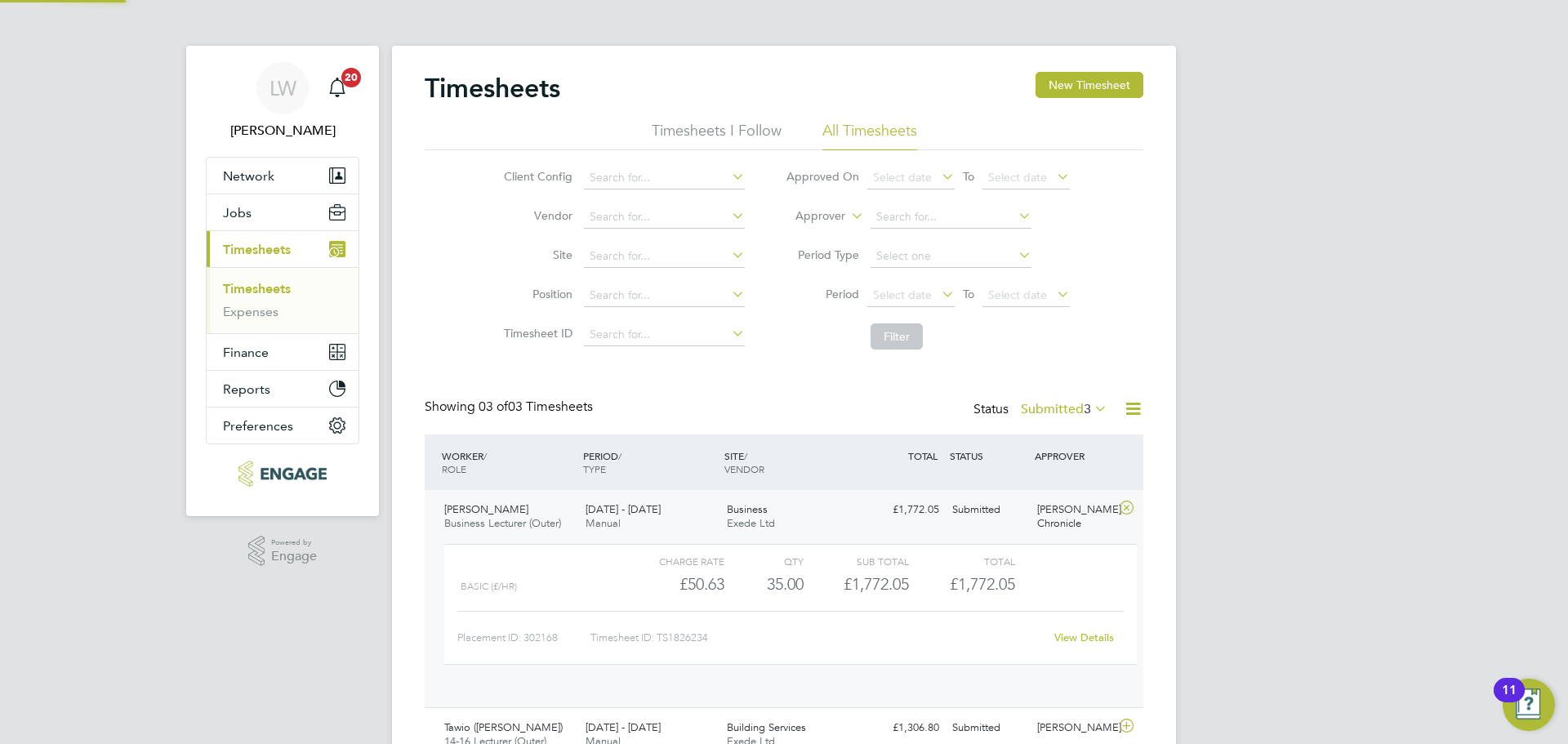
scroll to position [27, 159]
click at [1103, 638] on link "View Details" at bounding box center [1084, 637] width 60 height 14
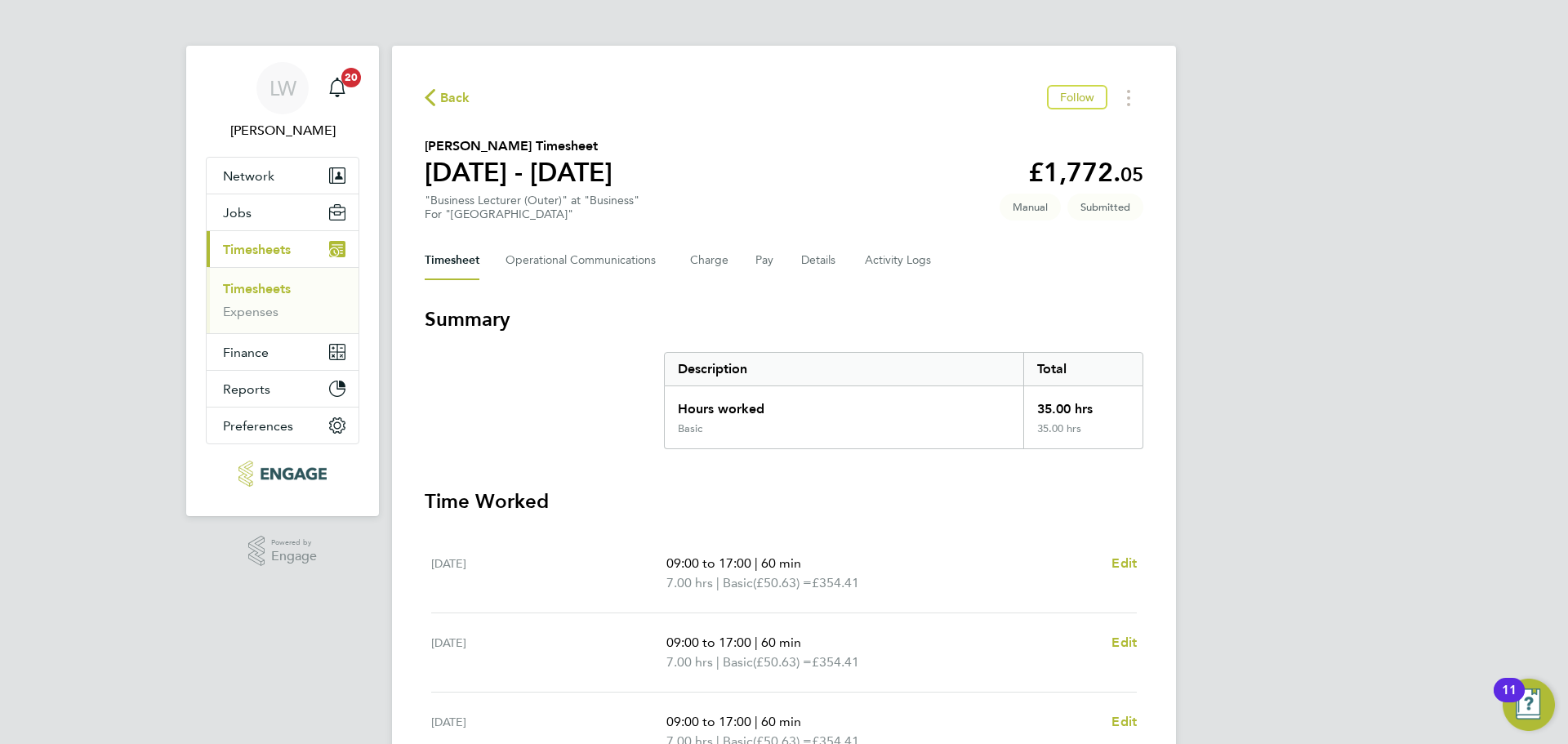
click at [457, 88] on span "Back" at bounding box center [456, 97] width 30 height 20
